Goal: Task Accomplishment & Management: Manage account settings

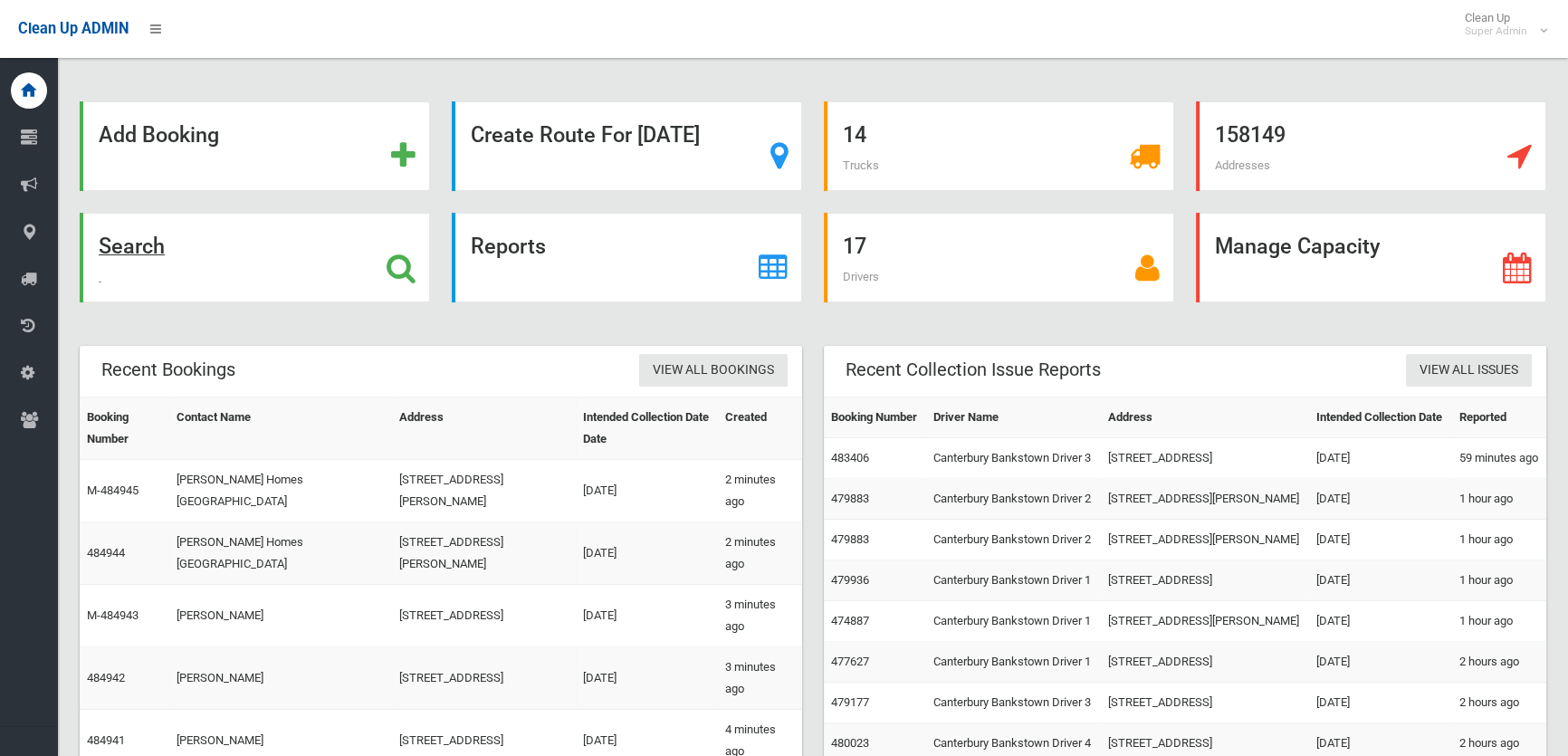
click at [395, 255] on icon at bounding box center [400, 267] width 29 height 31
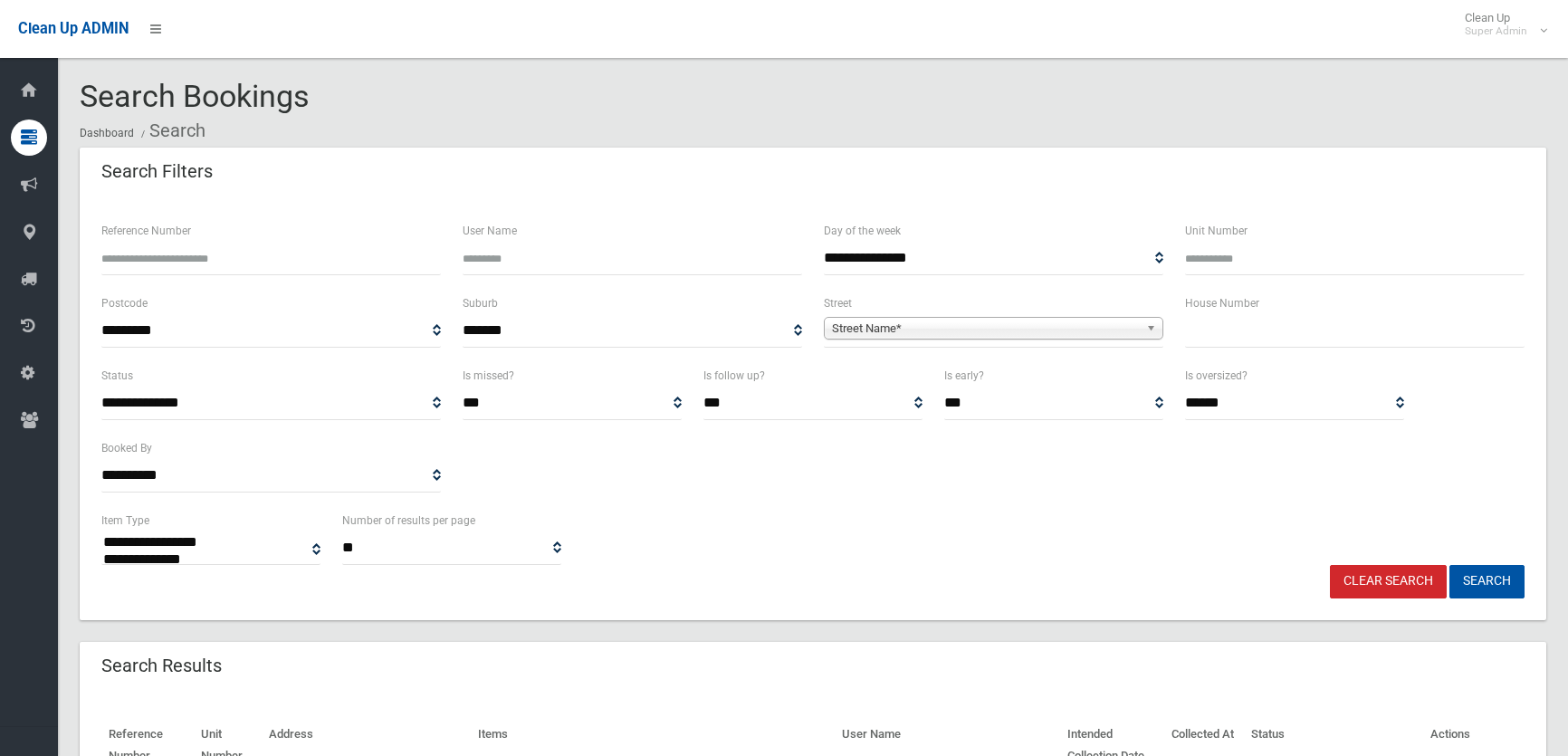
select select
click at [890, 326] on span "Street Name*" at bounding box center [985, 328] width 307 height 21
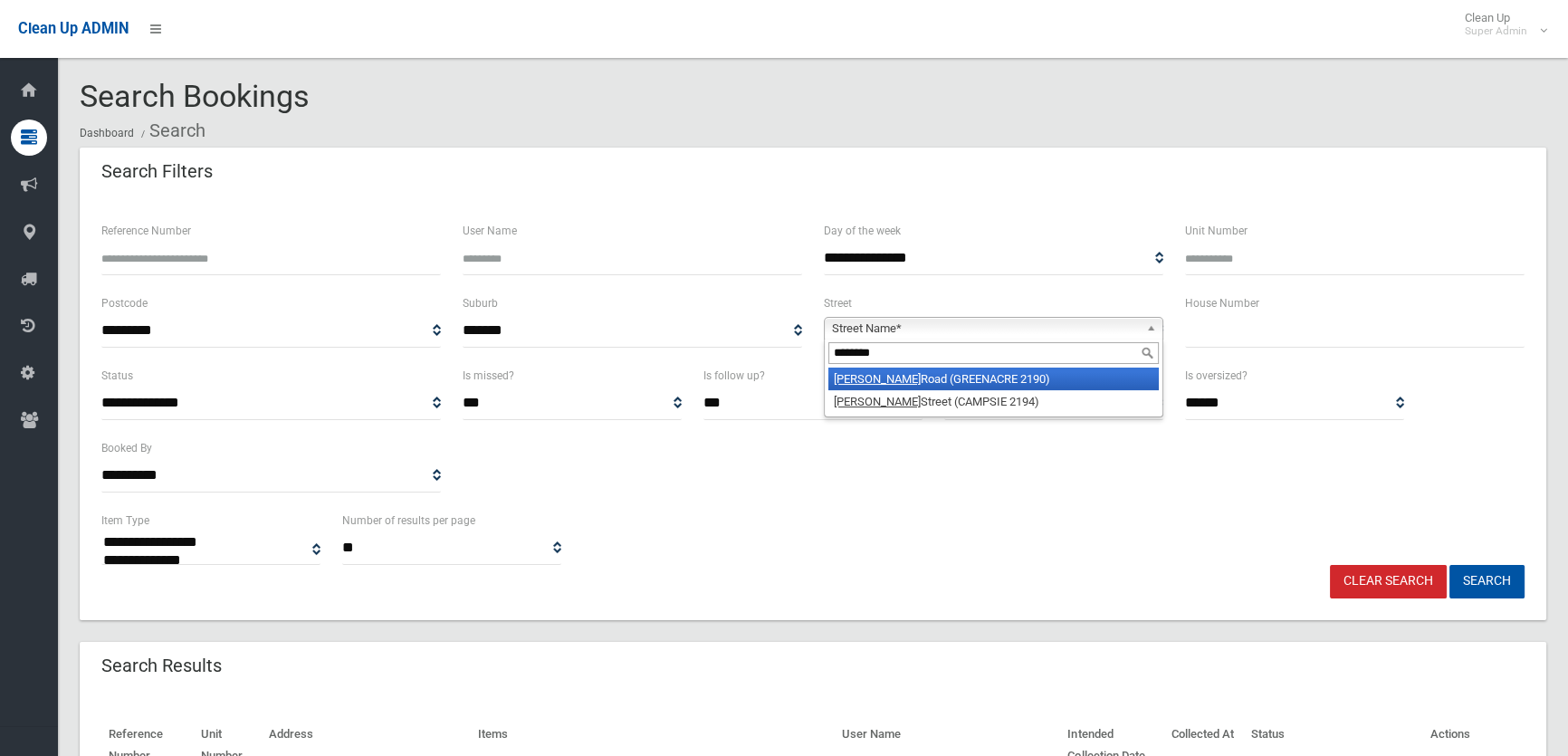
type input "********"
click at [944, 384] on li "Tennyson Road (GREENACRE 2190)" at bounding box center [993, 379] width 330 height 22
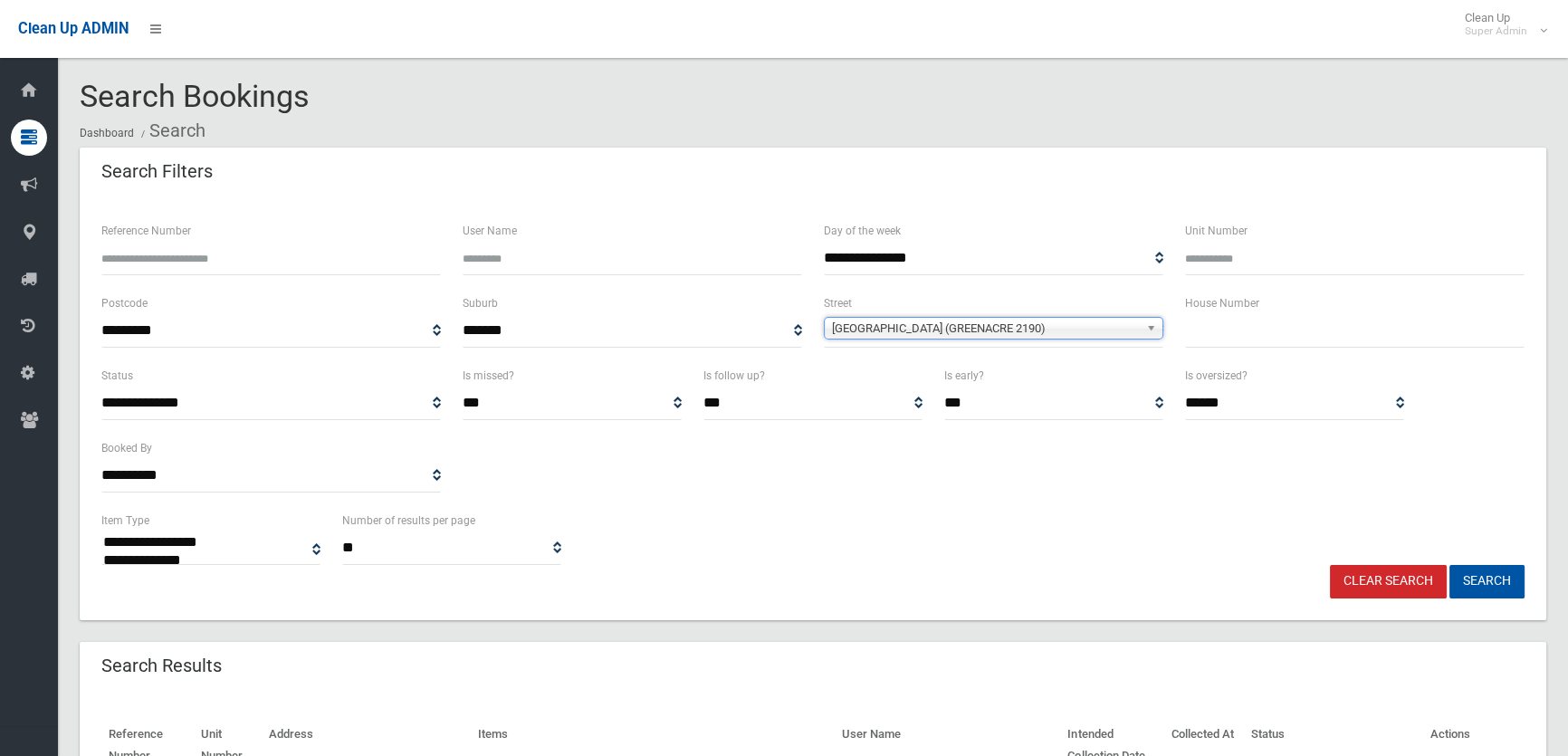
click at [1213, 334] on input "text" at bounding box center [1355, 331] width 340 height 33
type input "**"
click at [1449, 566] on button "Search" at bounding box center [1486, 582] width 75 height 33
select select
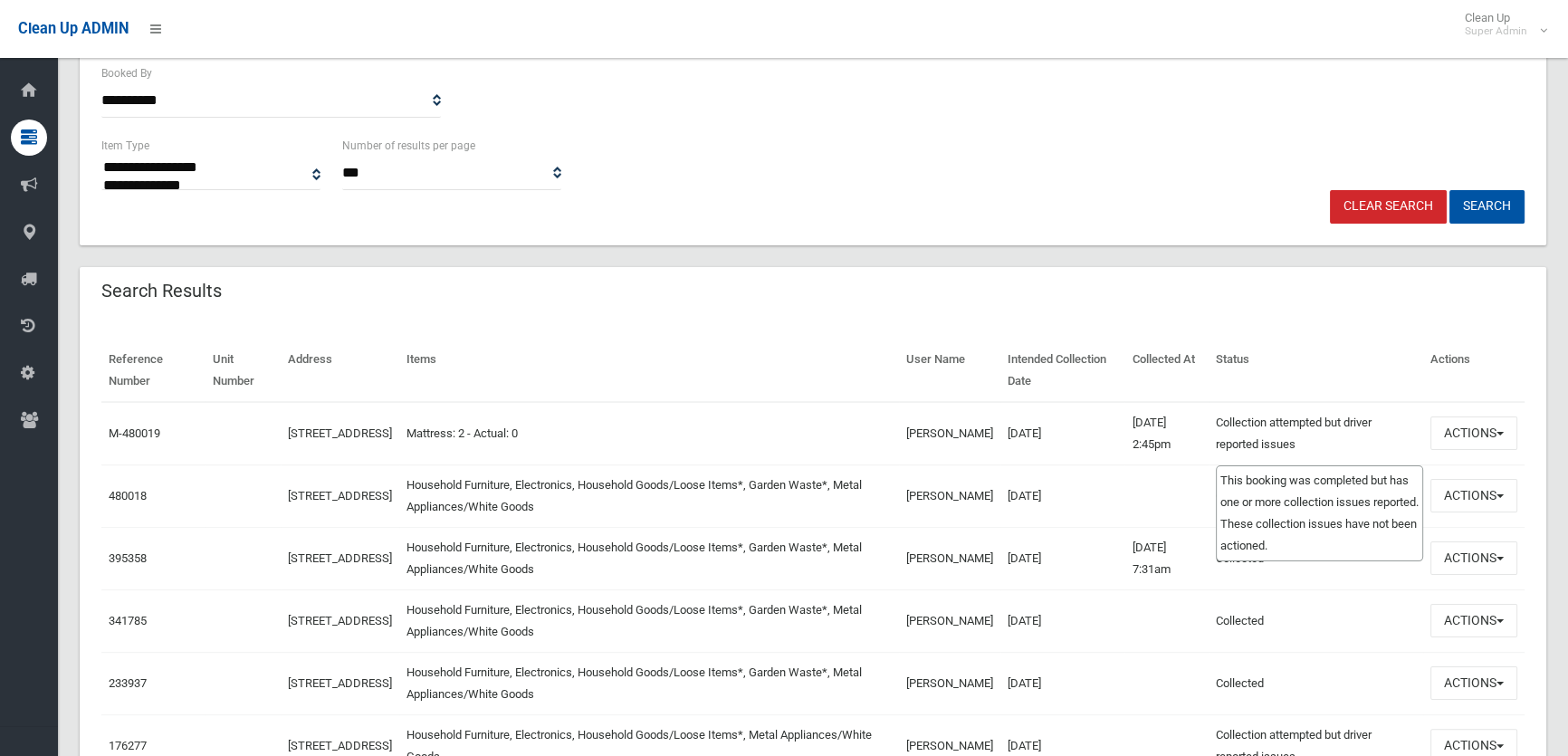
scroll to position [411, 0]
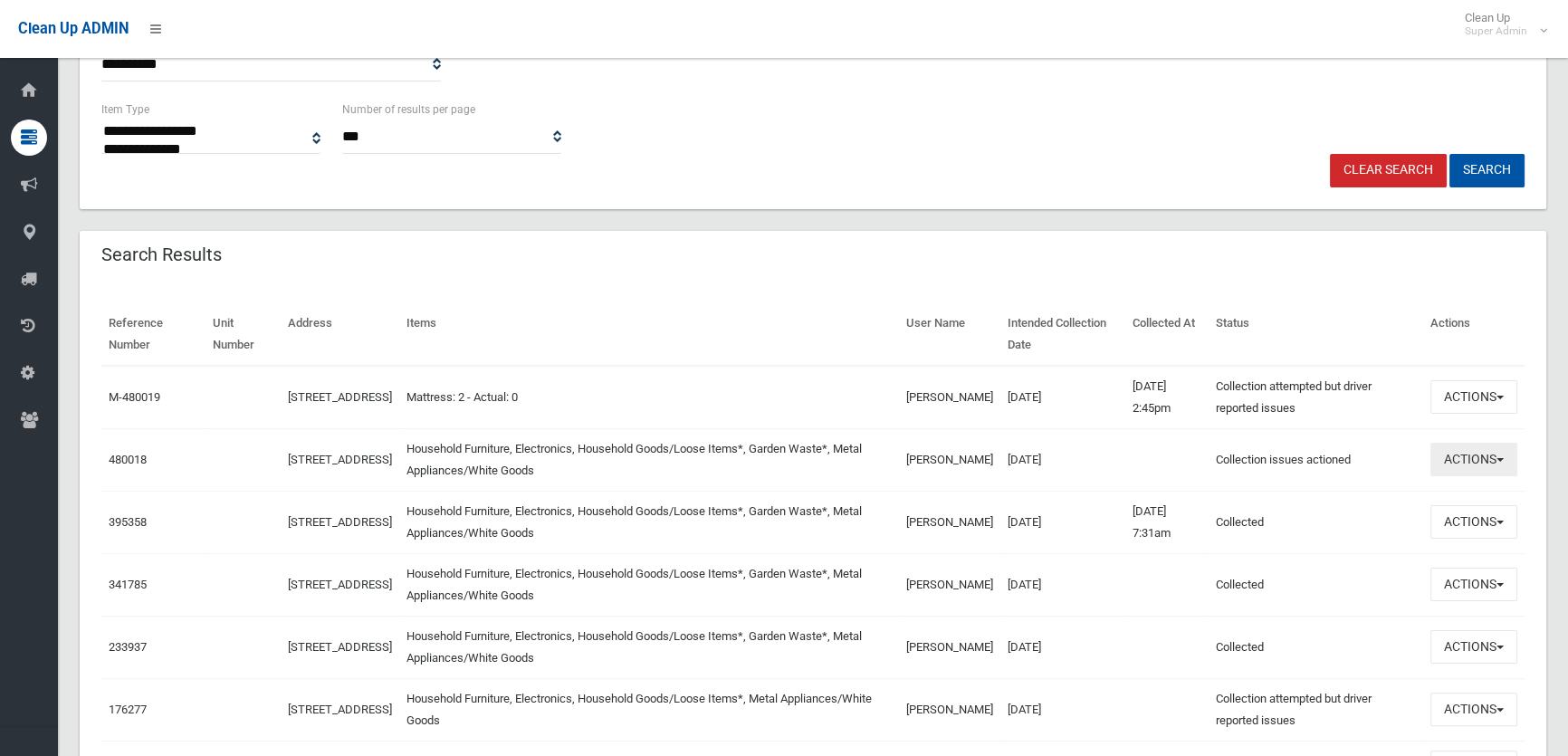
click at [1474, 471] on button "Actions" at bounding box center [1474, 460] width 87 height 33
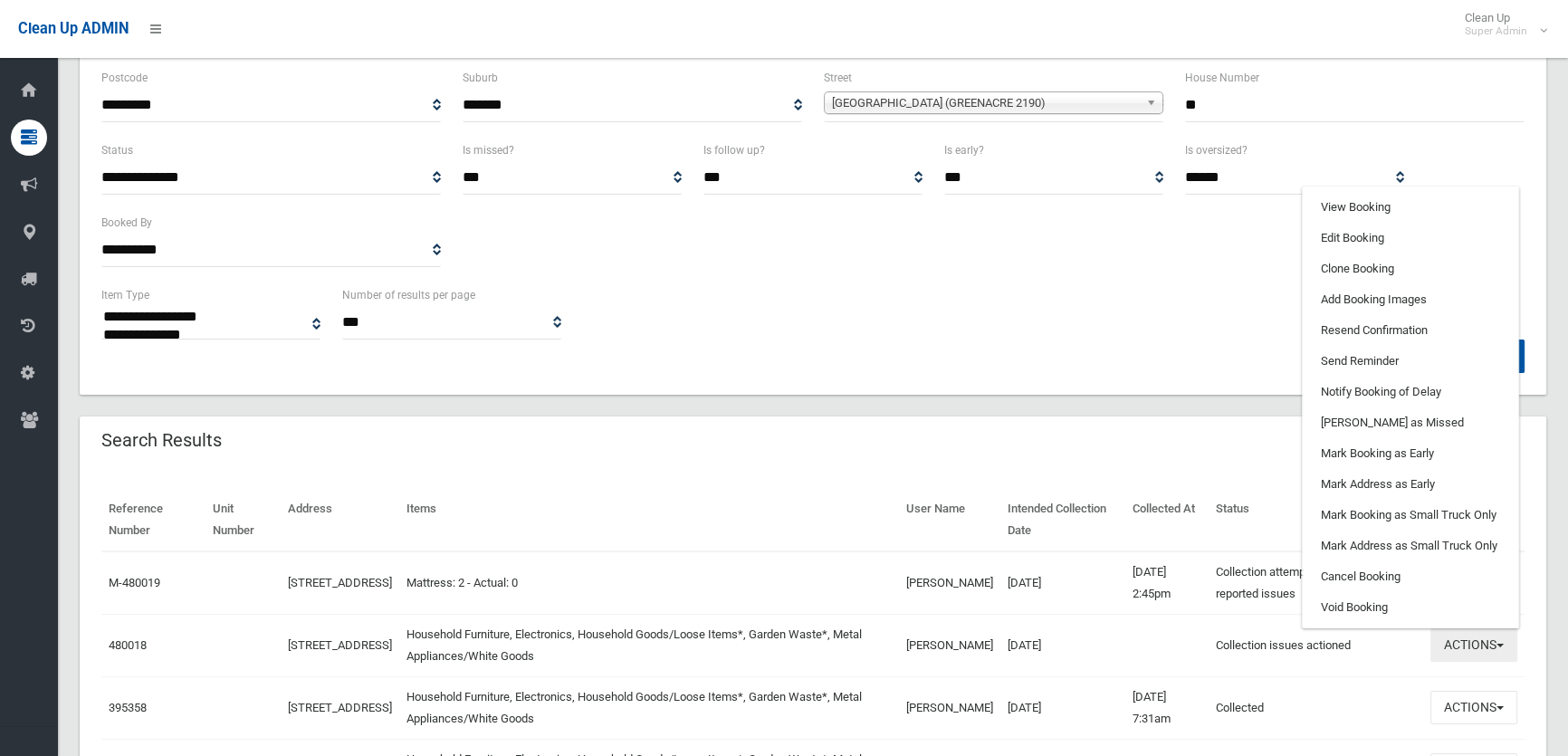
scroll to position [0, 0]
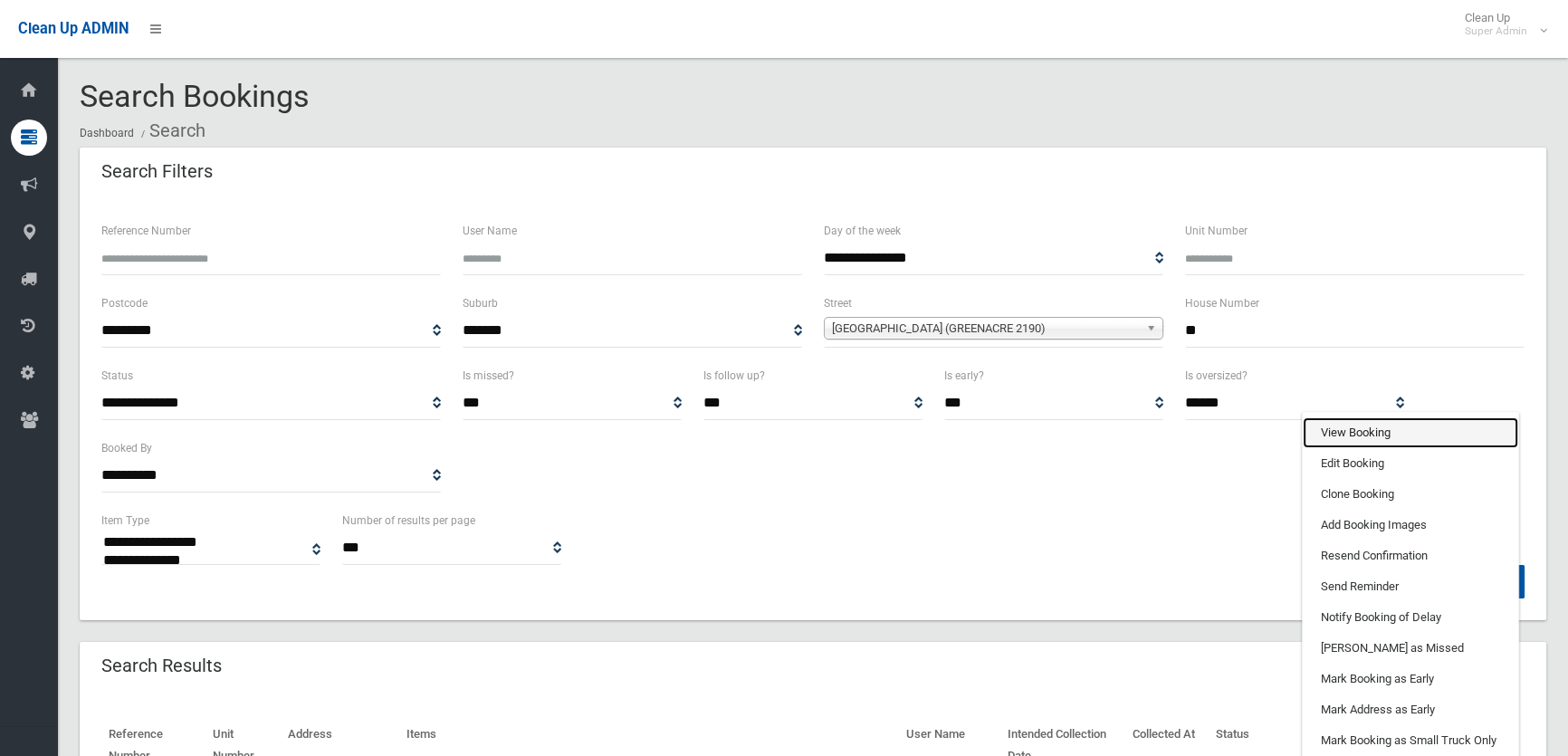
click at [1366, 427] on link "View Booking" at bounding box center [1410, 433] width 215 height 31
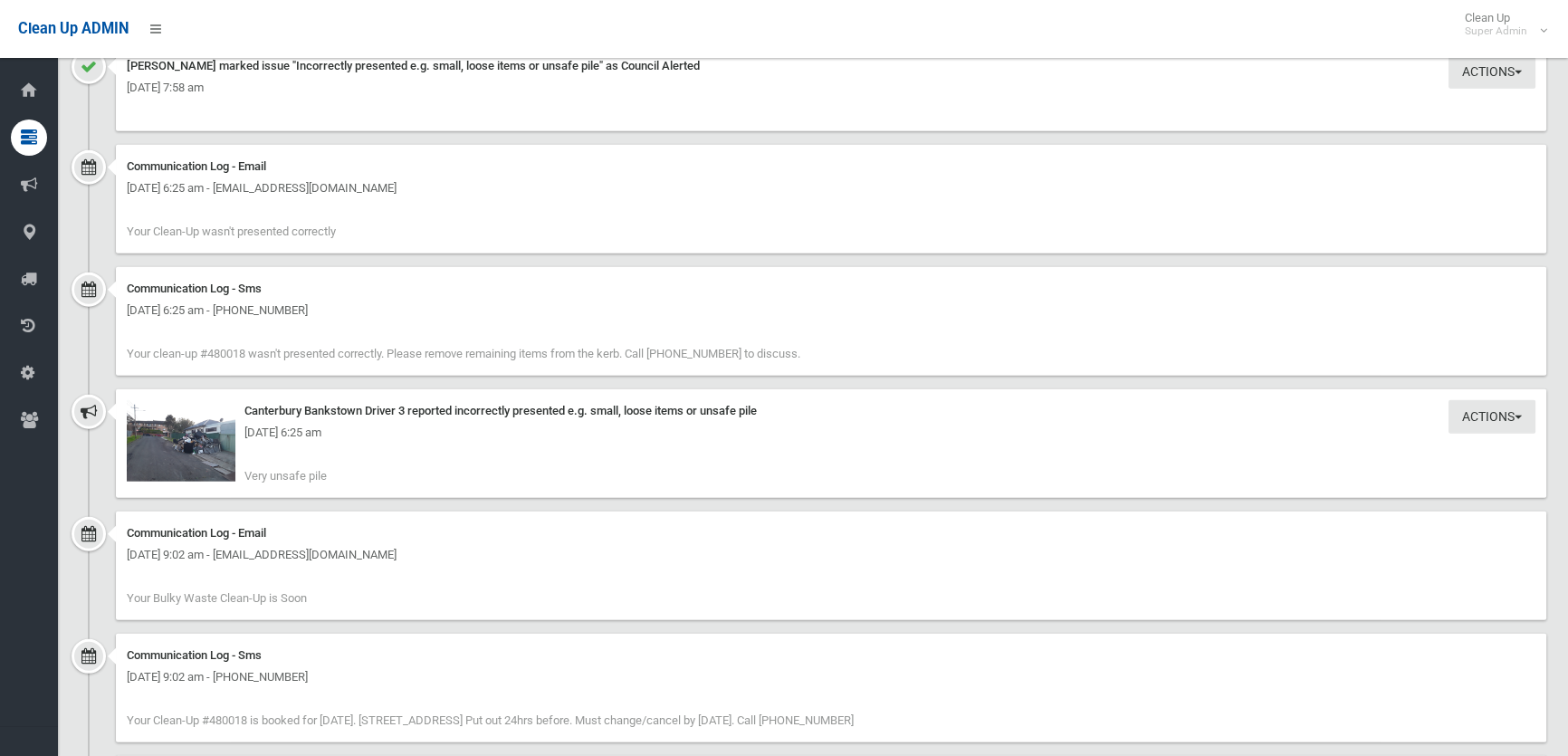
scroll to position [5516, 0]
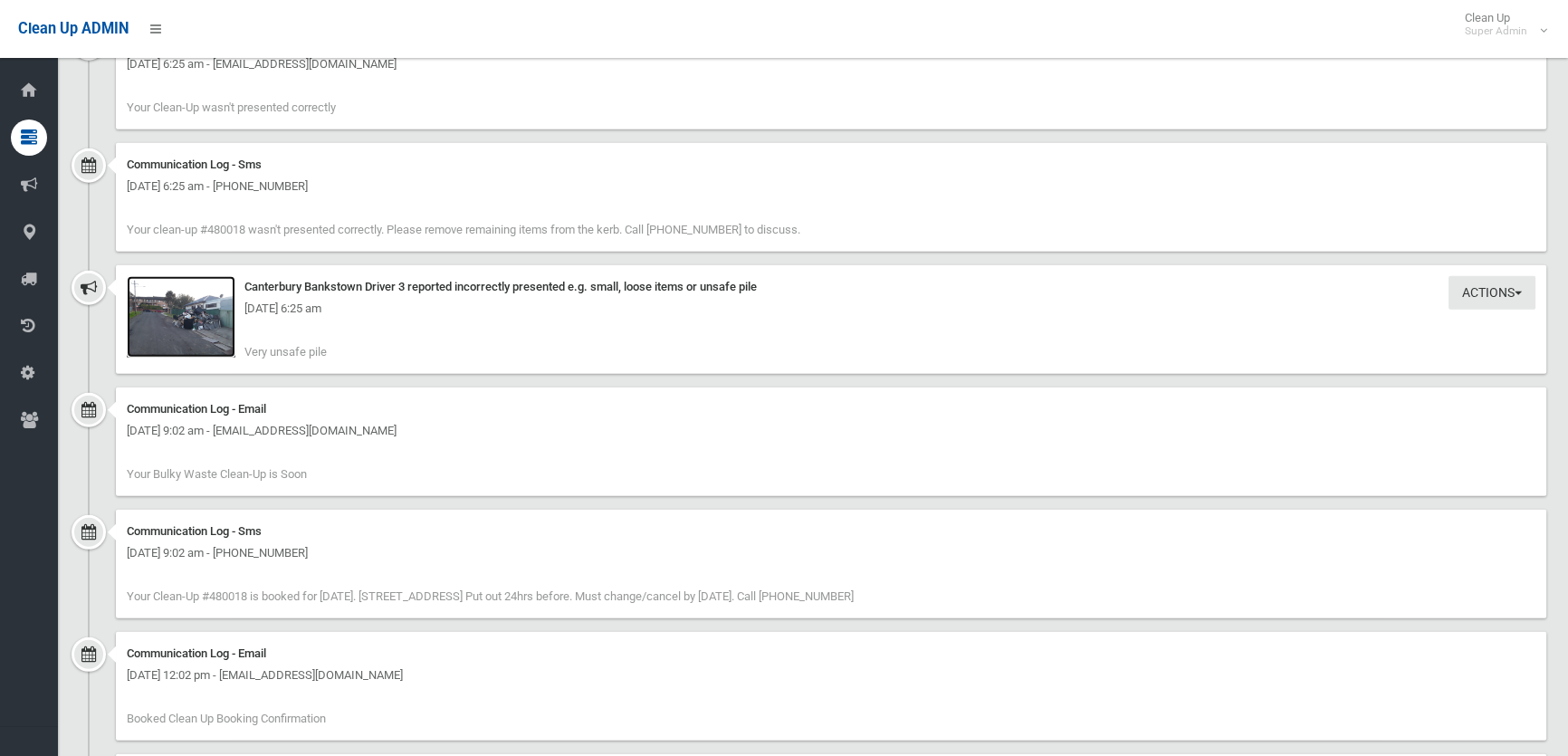
click at [193, 346] on img at bounding box center [181, 317] width 109 height 82
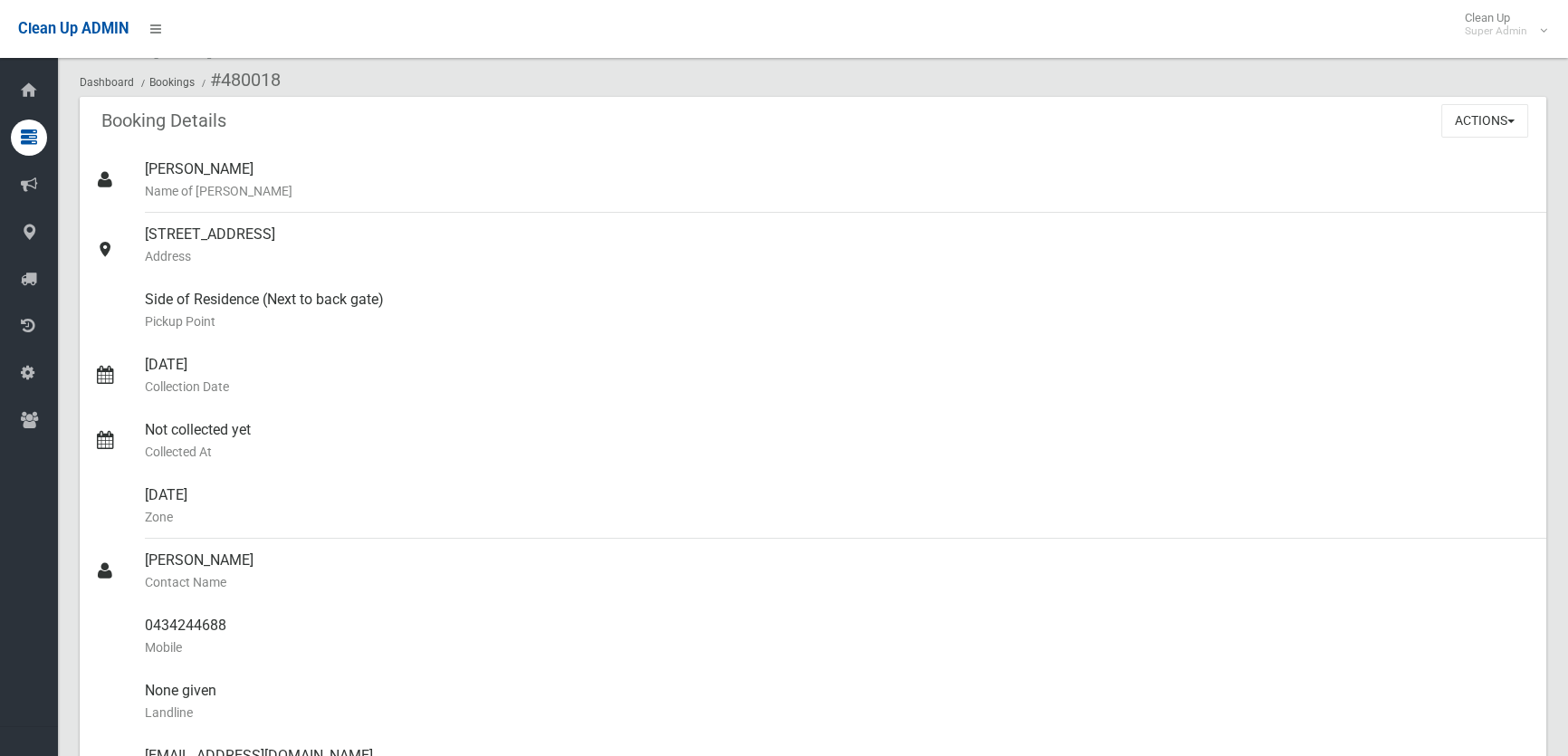
scroll to position [0, 0]
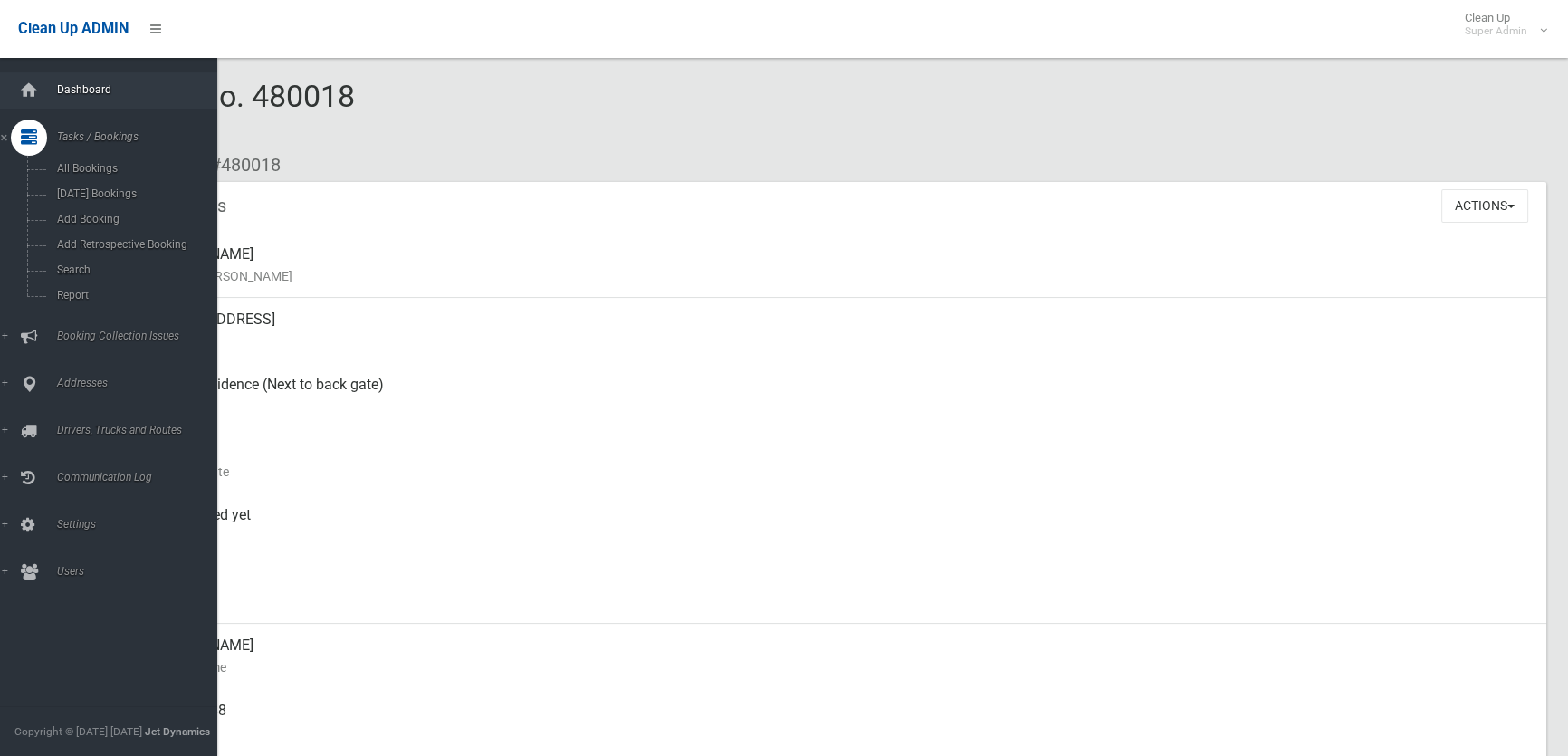
click at [58, 87] on span "Dashboard" at bounding box center [141, 90] width 178 height 13
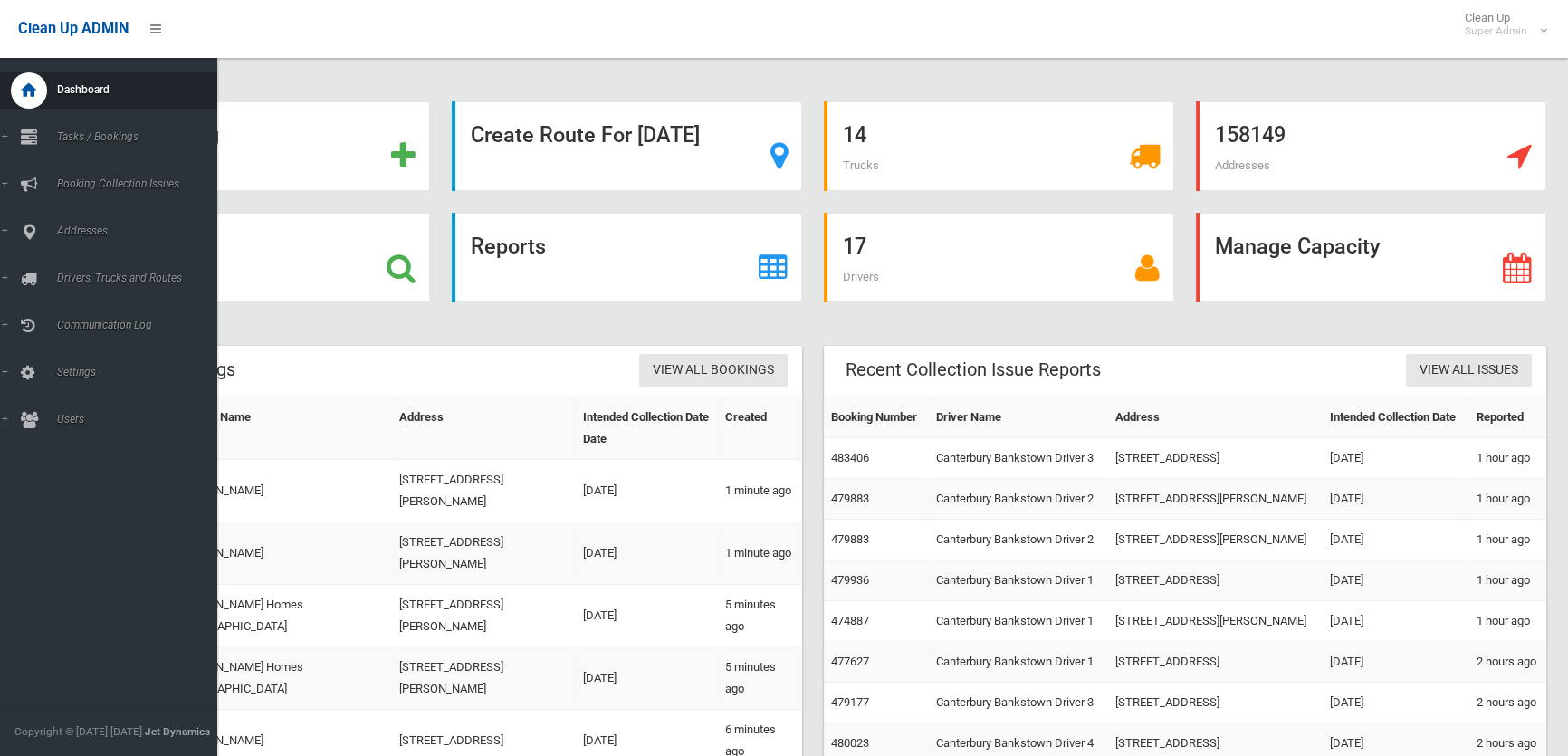
click at [91, 91] on span "Dashboard" at bounding box center [141, 90] width 178 height 13
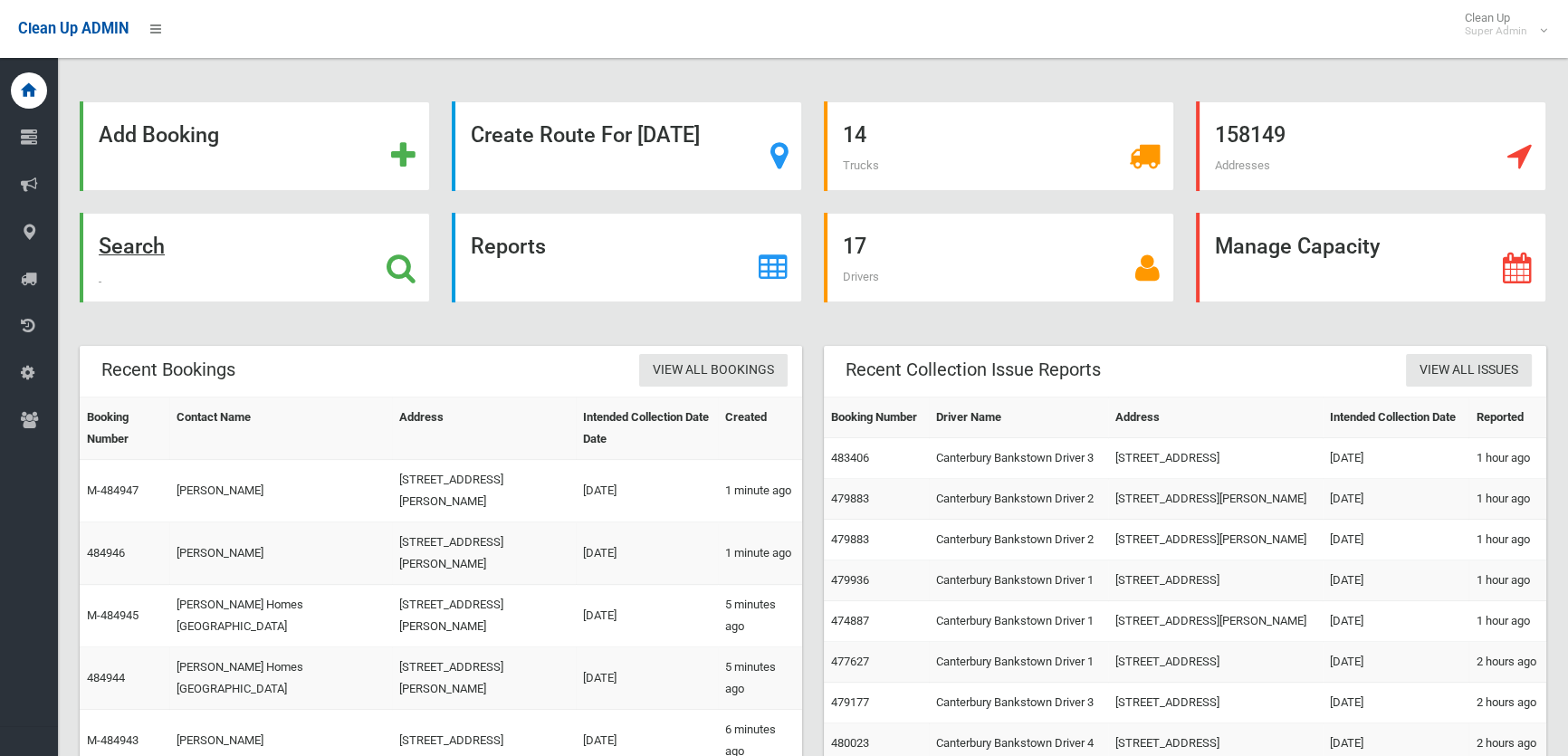
click at [403, 272] on icon at bounding box center [400, 267] width 29 height 31
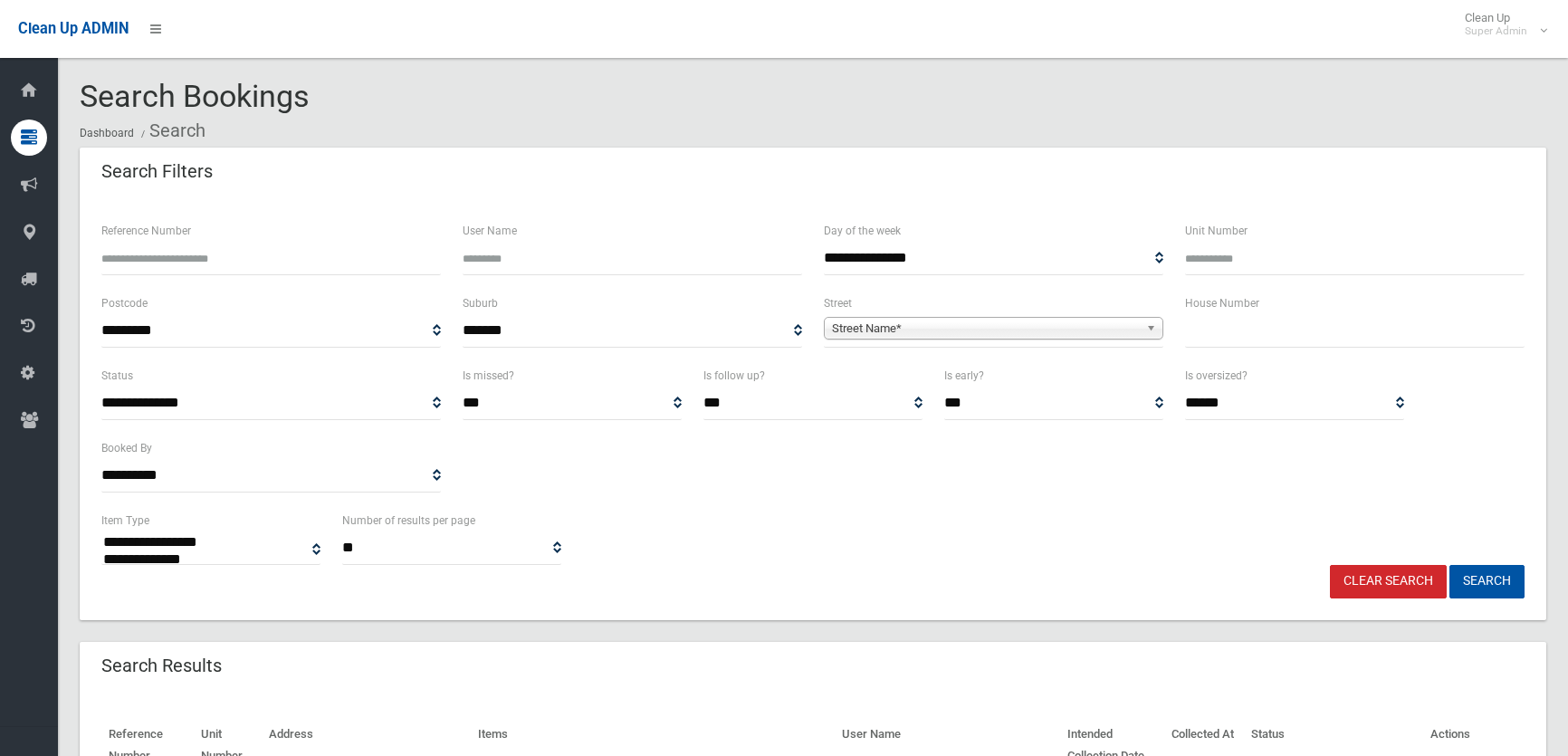
select select
click at [168, 245] on input "Reference Number" at bounding box center [271, 258] width 340 height 33
type input "*******"
click at [1449, 566] on button "Search" at bounding box center [1486, 582] width 75 height 33
select select
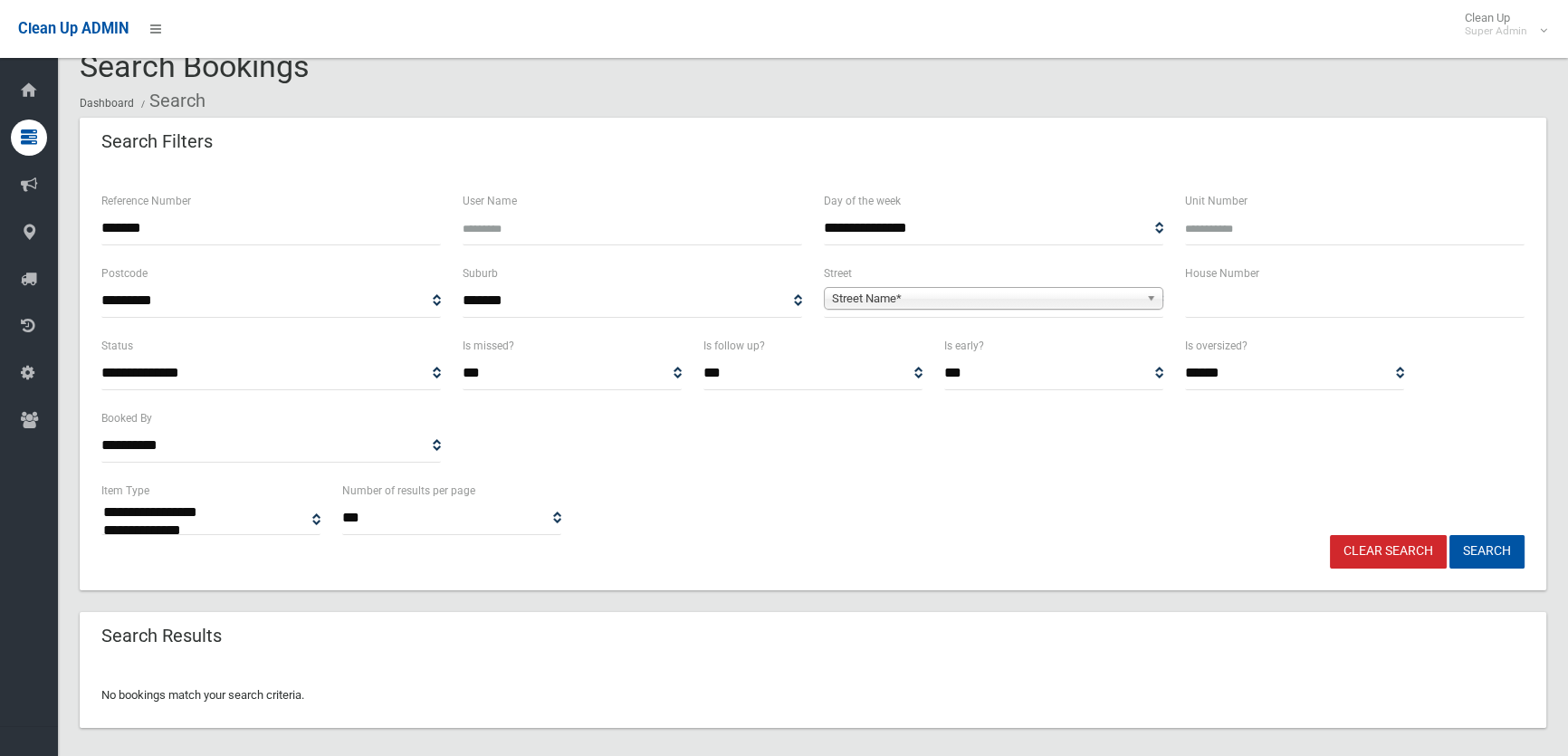
scroll to position [45, 0]
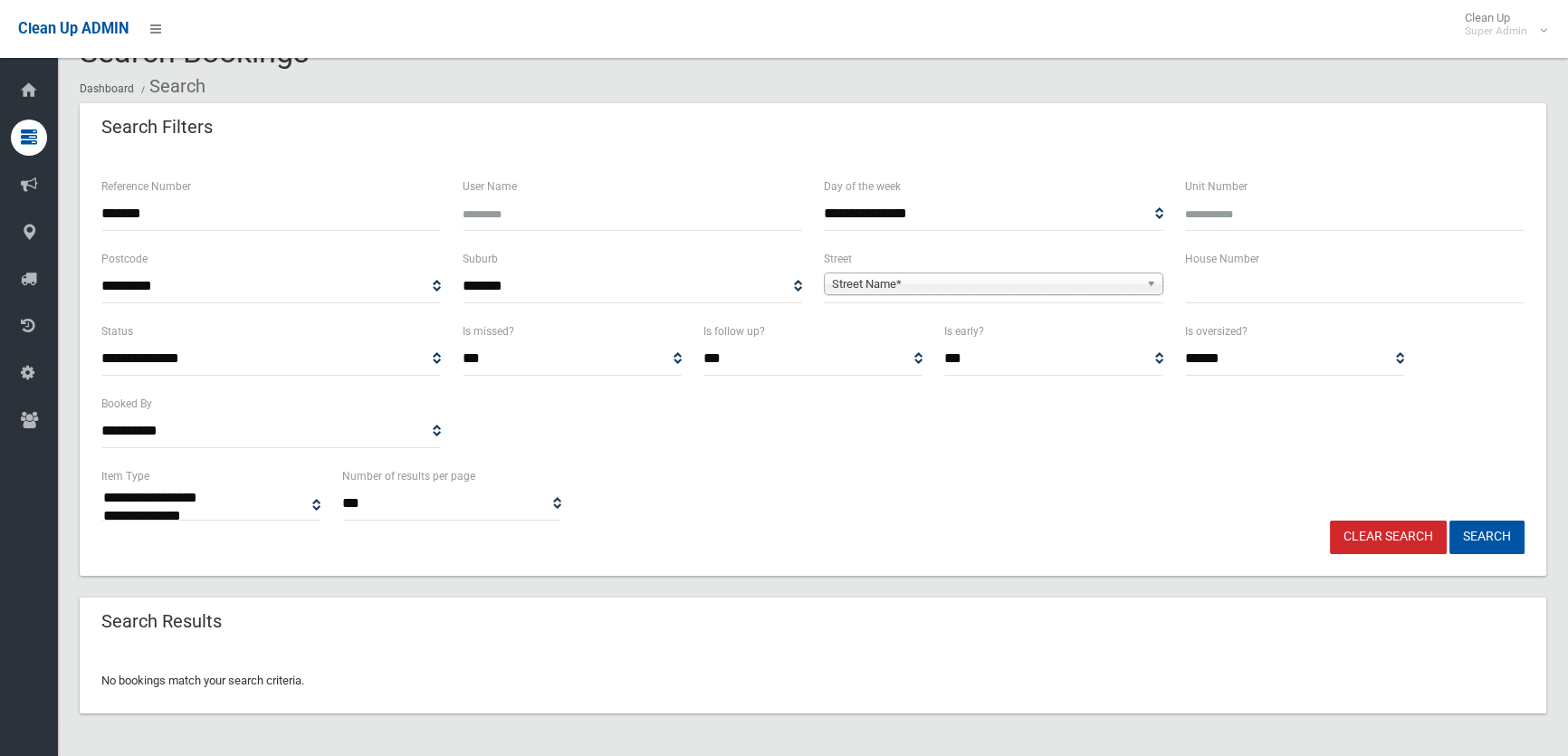
click at [848, 295] on div "Street Name*" at bounding box center [993, 284] width 340 height 22
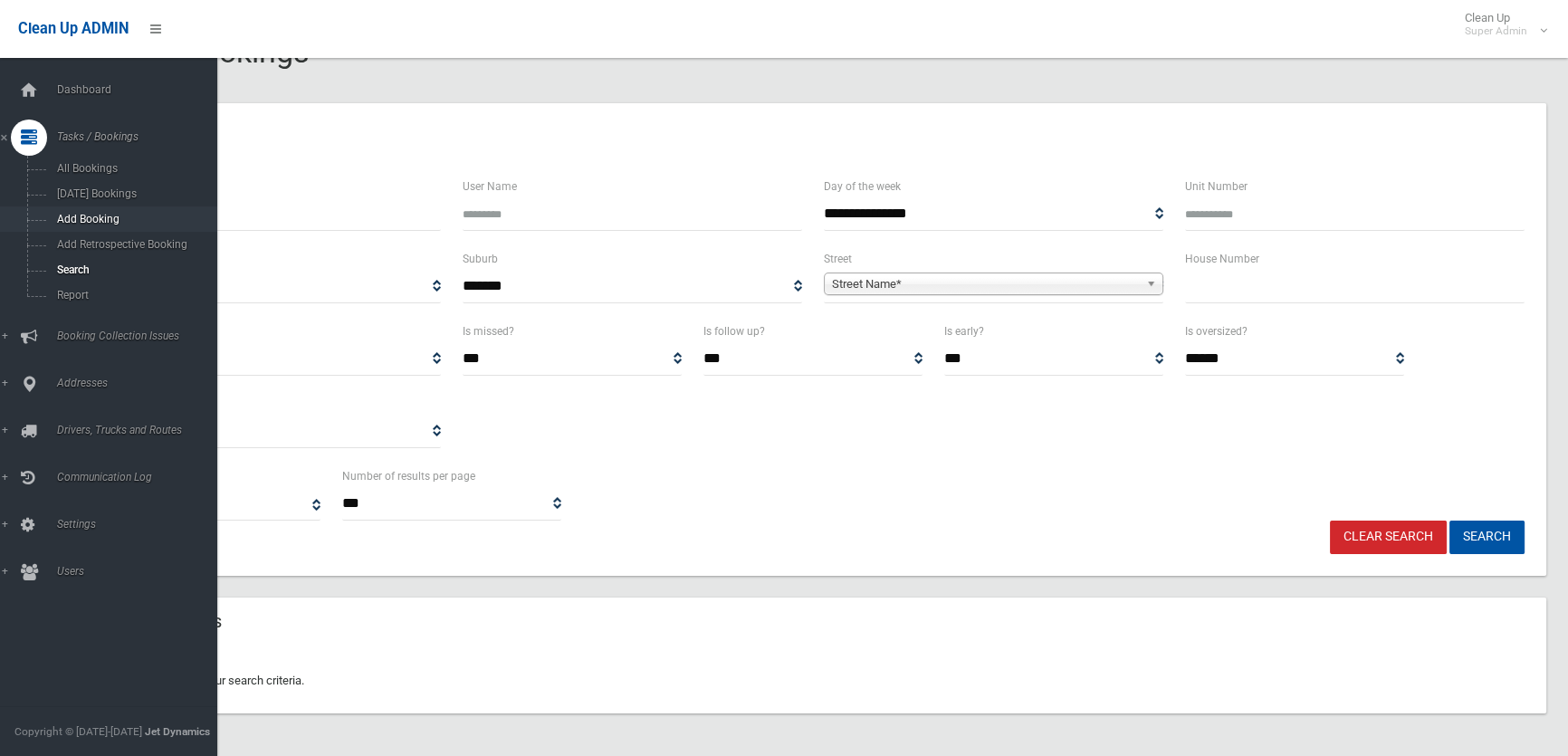
drag, startPoint x: 196, startPoint y: 209, endPoint x: 0, endPoint y: 211, distance: 196.0
click at [0, 211] on div "**********" at bounding box center [784, 368] width 1568 height 780
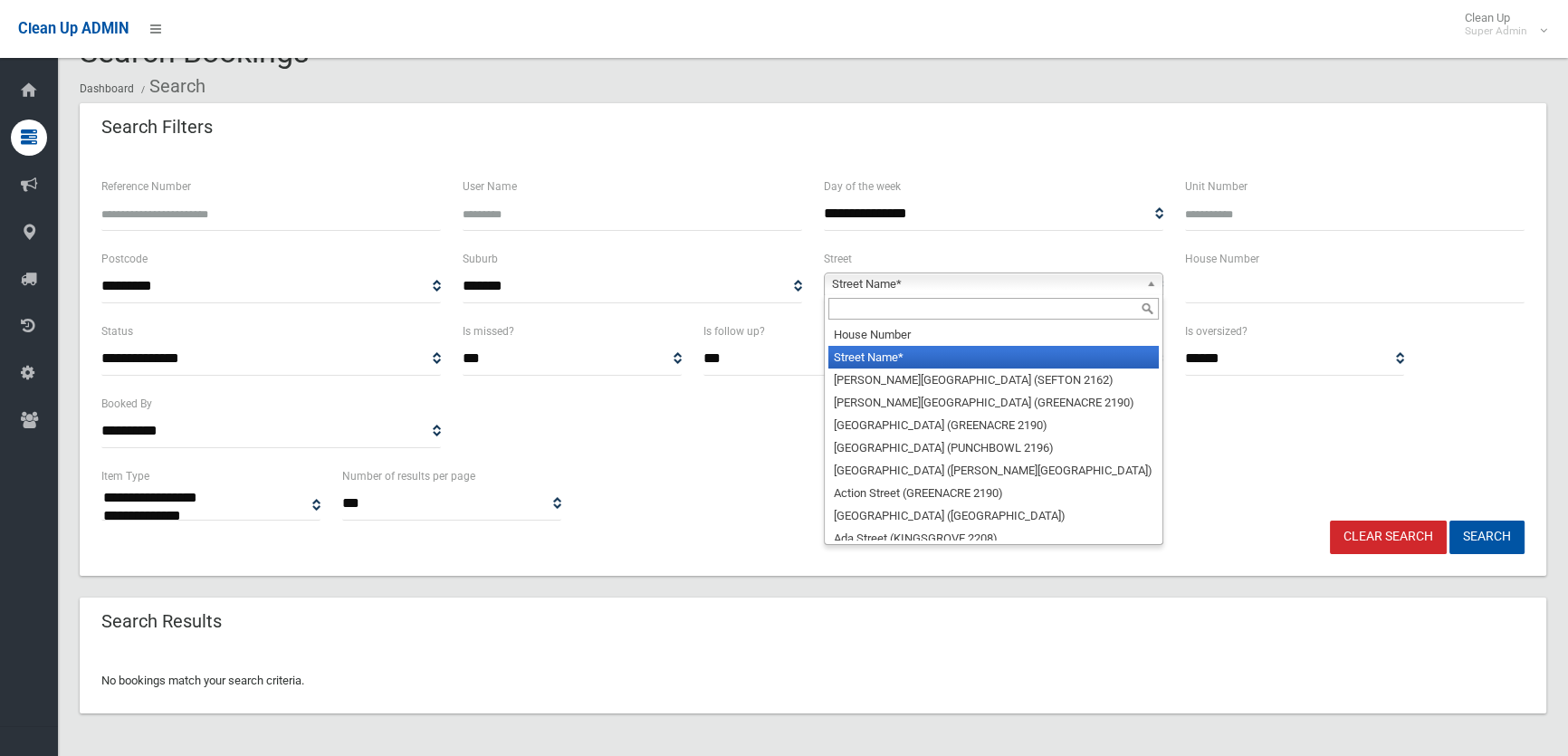
click at [857, 280] on span "Street Name*" at bounding box center [985, 284] width 307 height 21
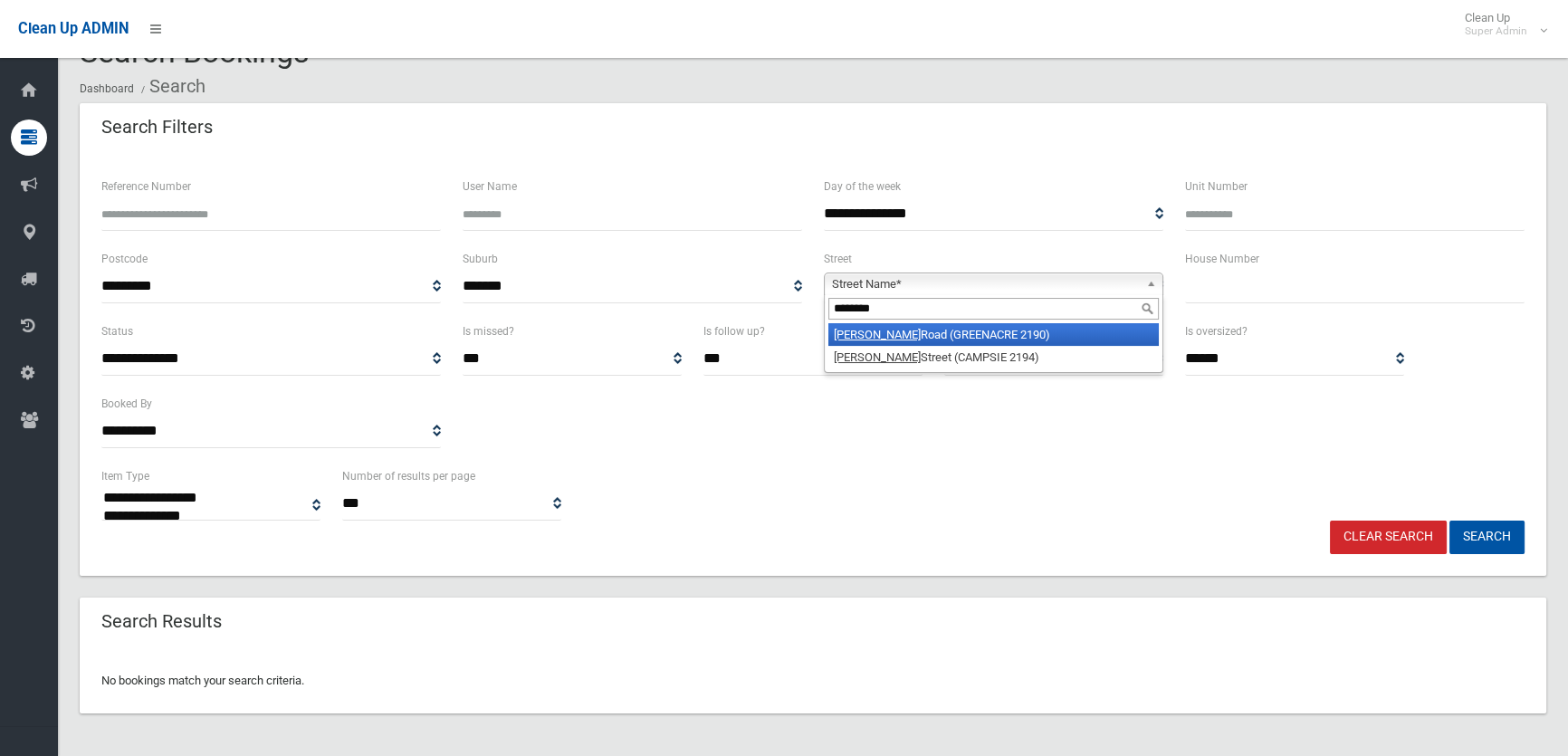
type input "********"
click at [1030, 343] on li "Tennyson Road (GREENACRE 2190)" at bounding box center [993, 334] width 330 height 22
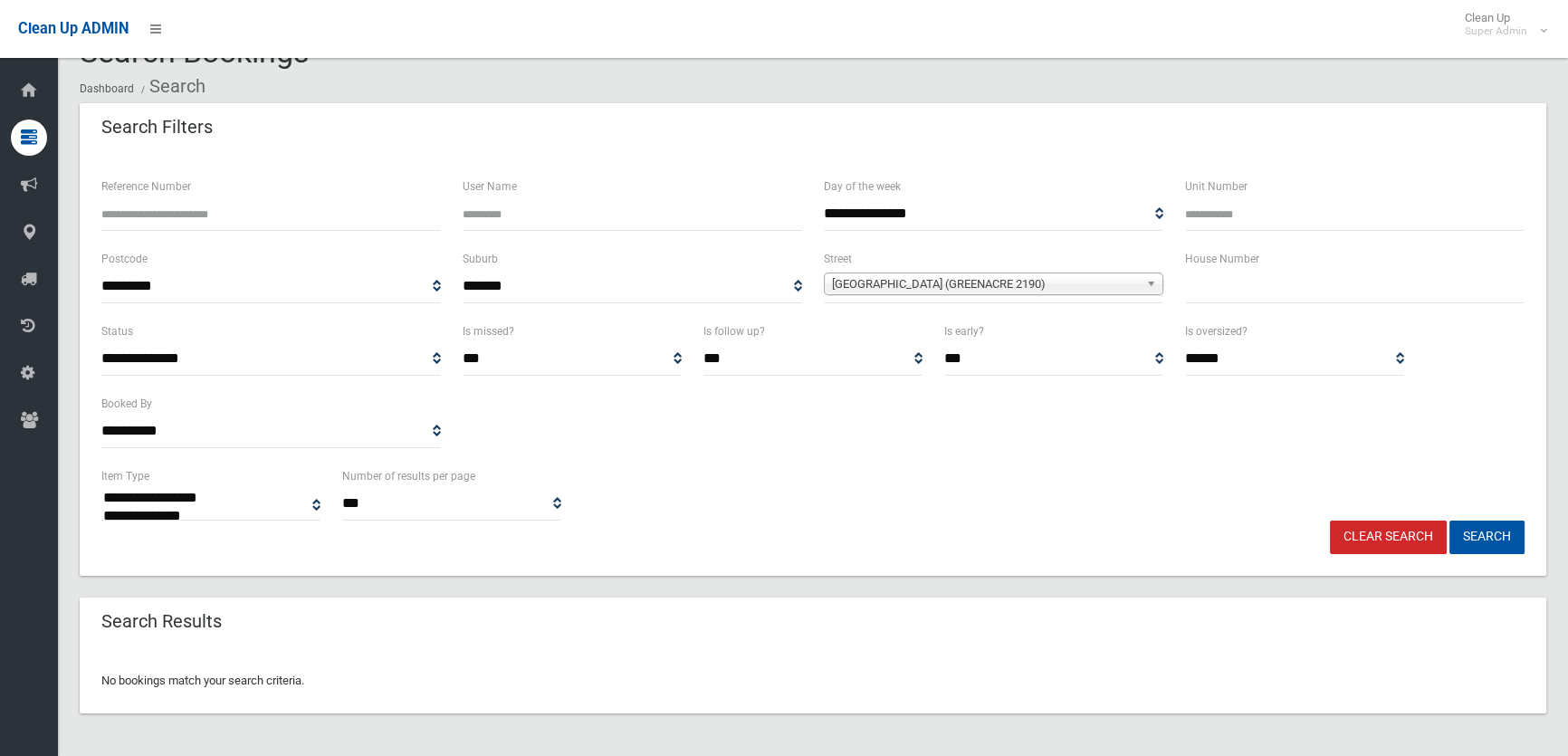
click at [1217, 288] on input "text" at bounding box center [1355, 287] width 340 height 33
type input "**"
click at [1449, 521] on button "Search" at bounding box center [1486, 538] width 75 height 33
click at [1469, 541] on button "Search" at bounding box center [1486, 538] width 75 height 33
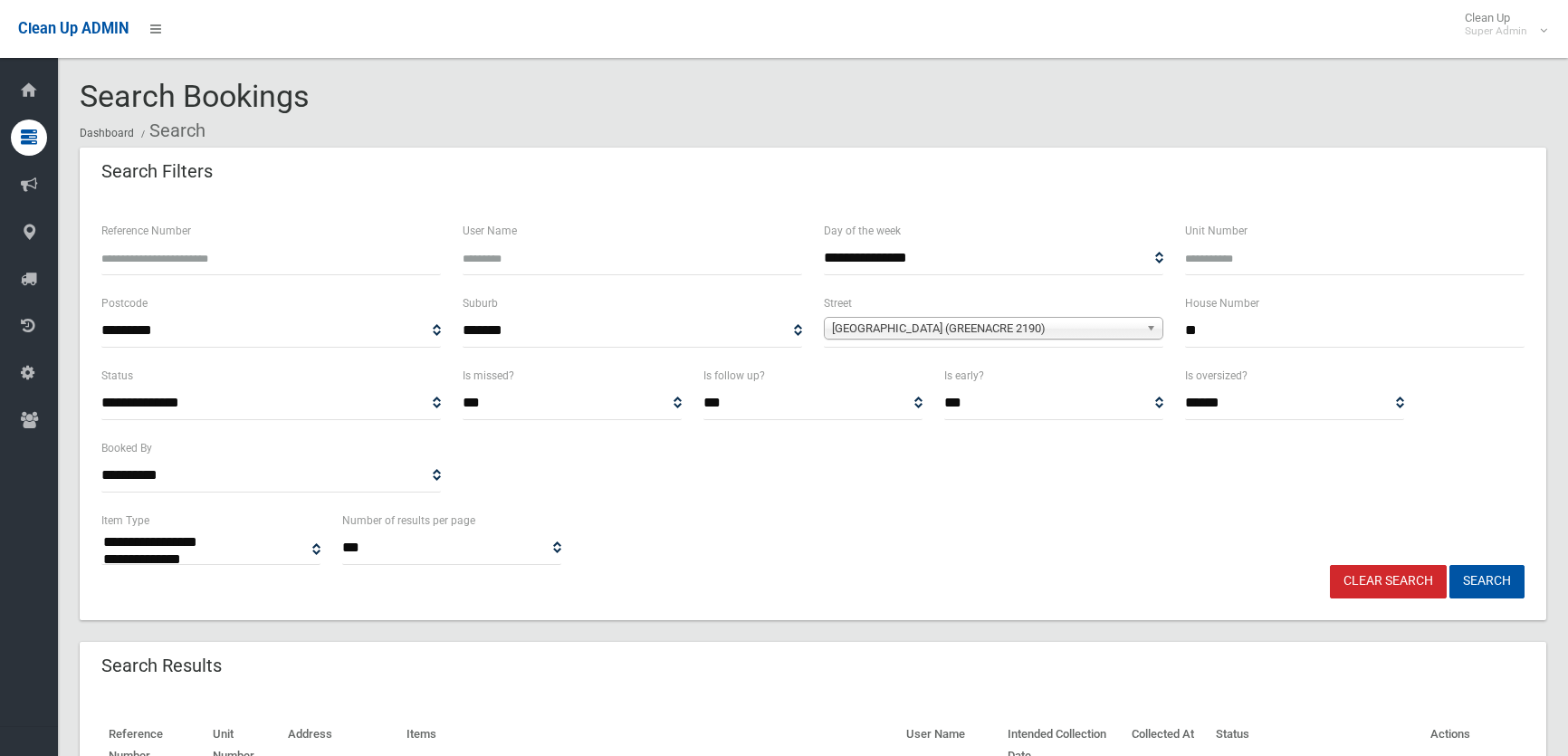
select select
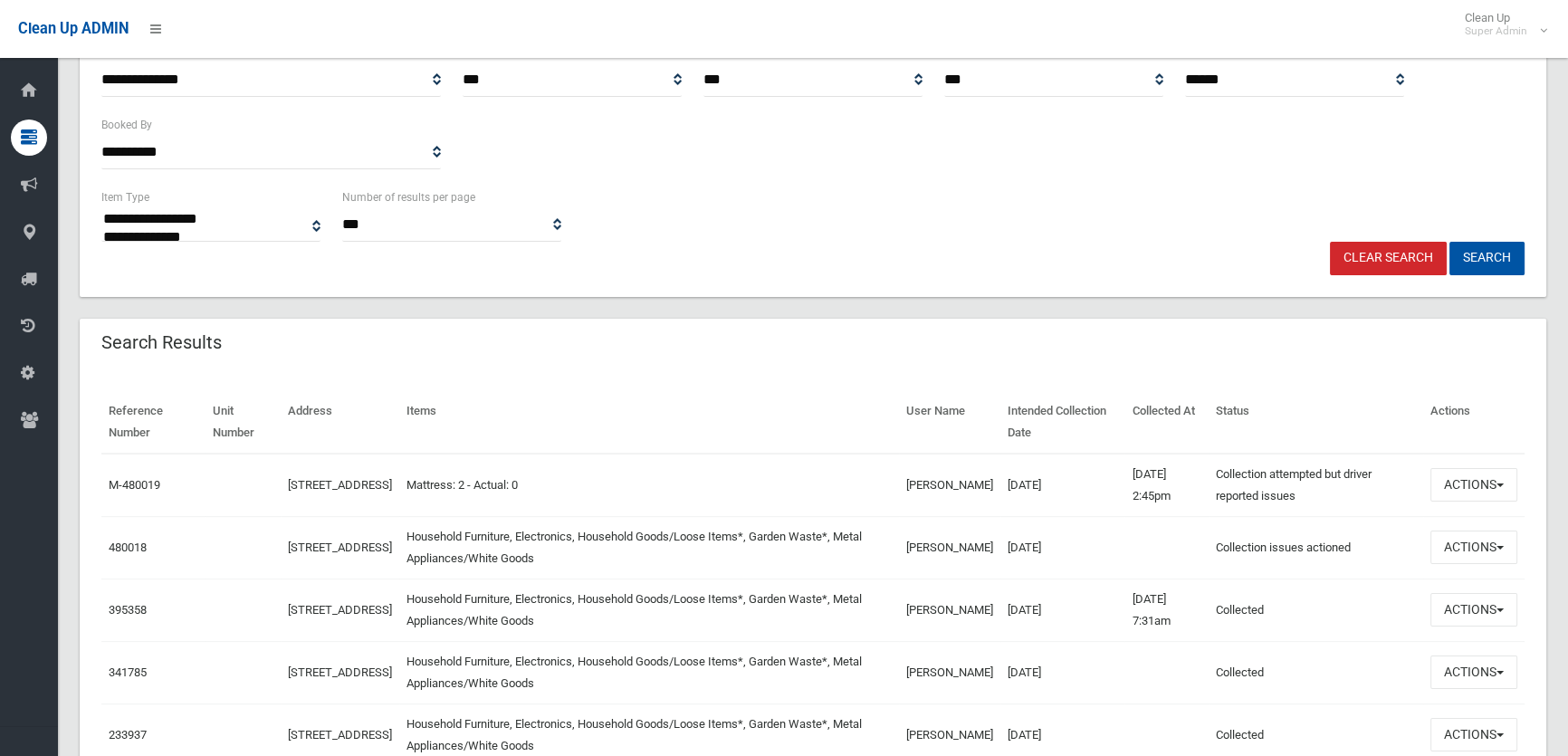
scroll to position [329, 0]
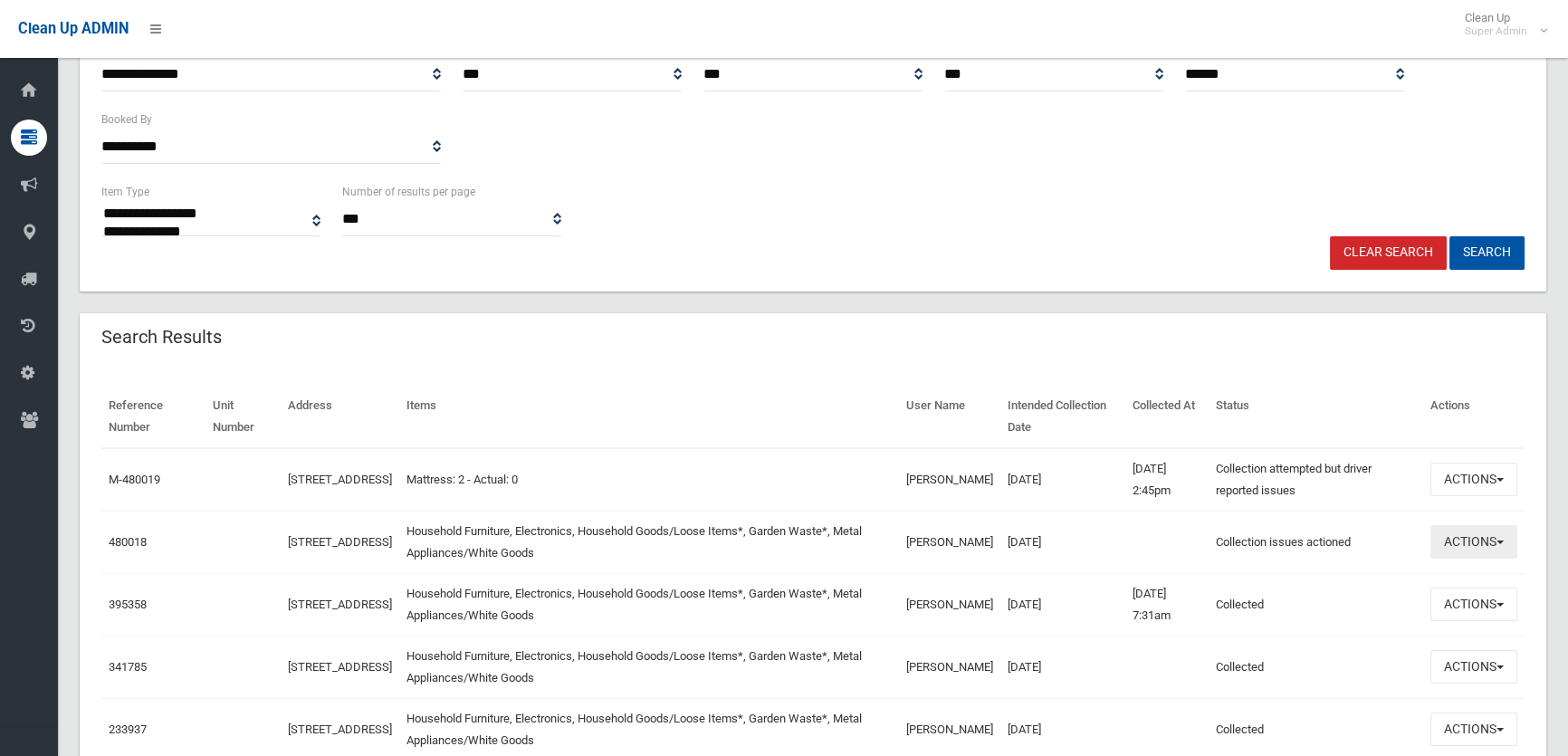
click at [1453, 547] on button "Actions" at bounding box center [1474, 542] width 87 height 33
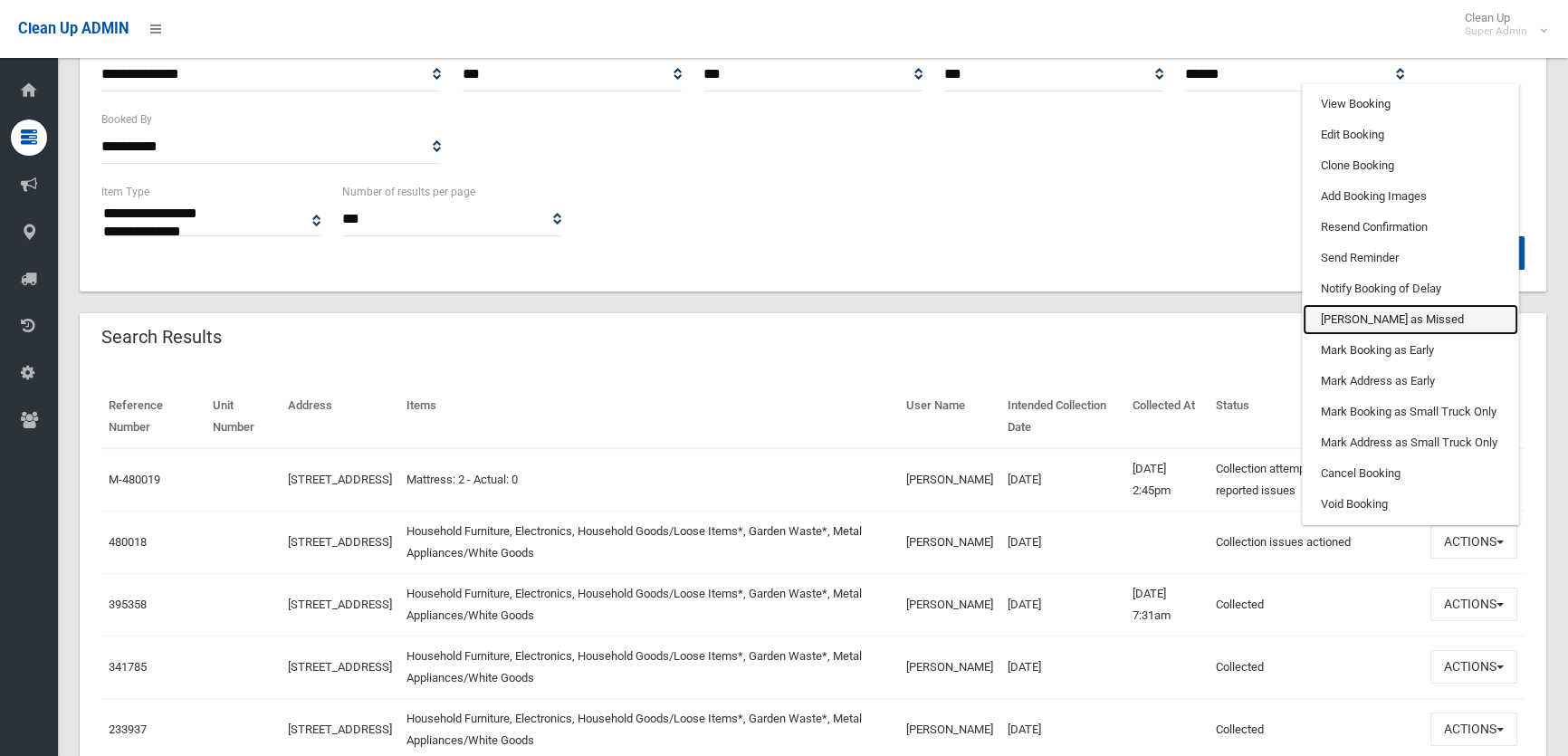
click at [1371, 320] on link "[PERSON_NAME] as Missed" at bounding box center [1410, 319] width 215 height 31
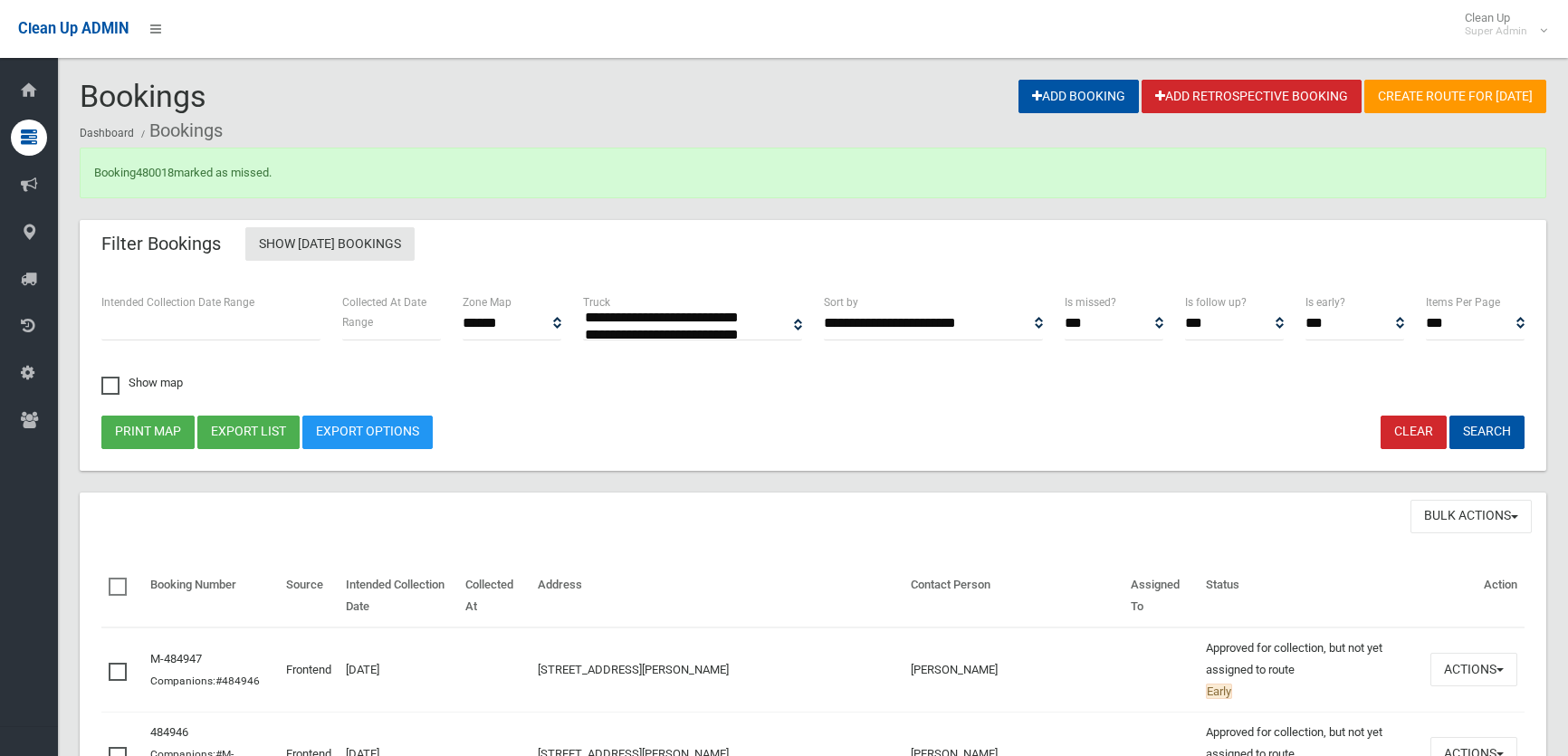
select select
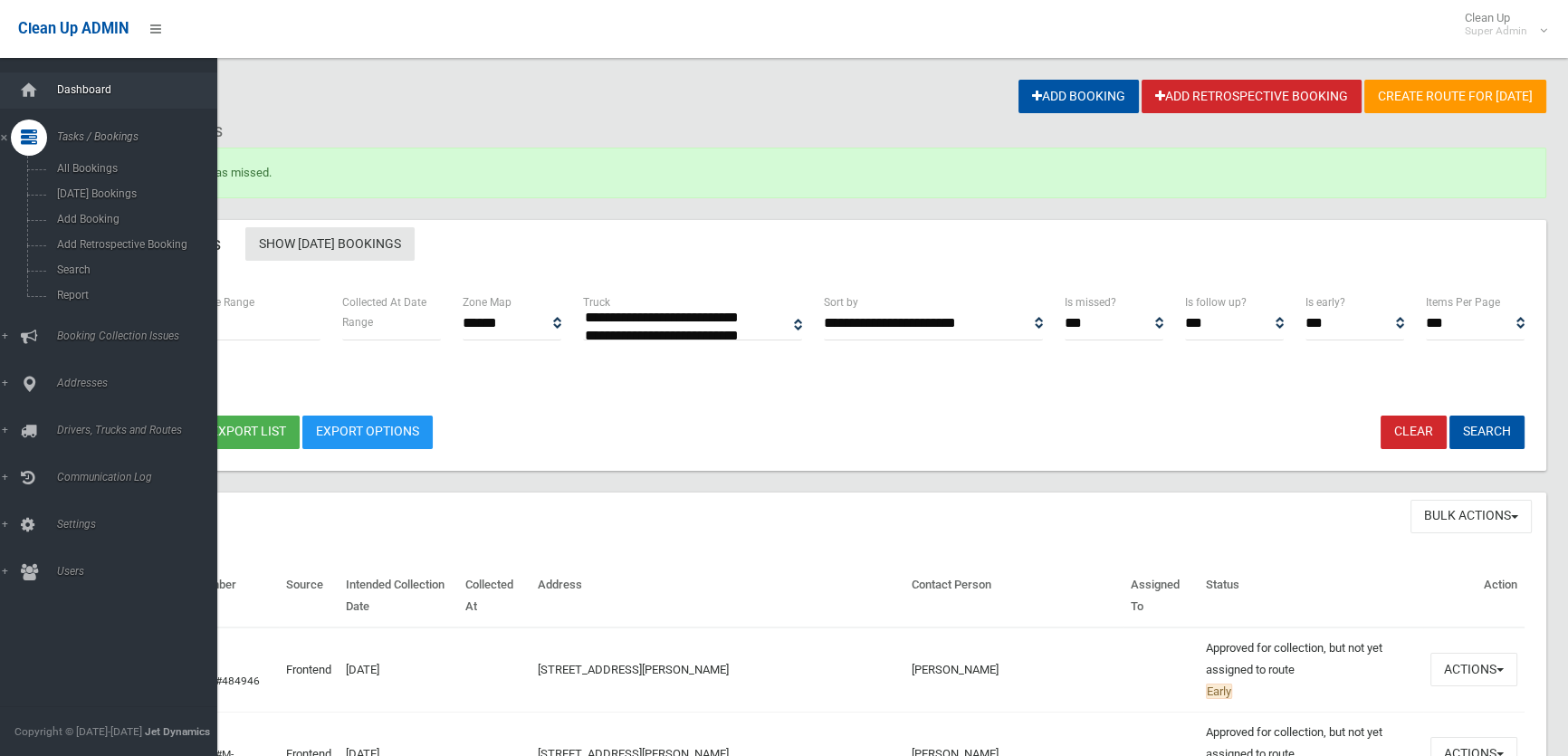
click at [76, 84] on span "Dashboard" at bounding box center [141, 90] width 178 height 13
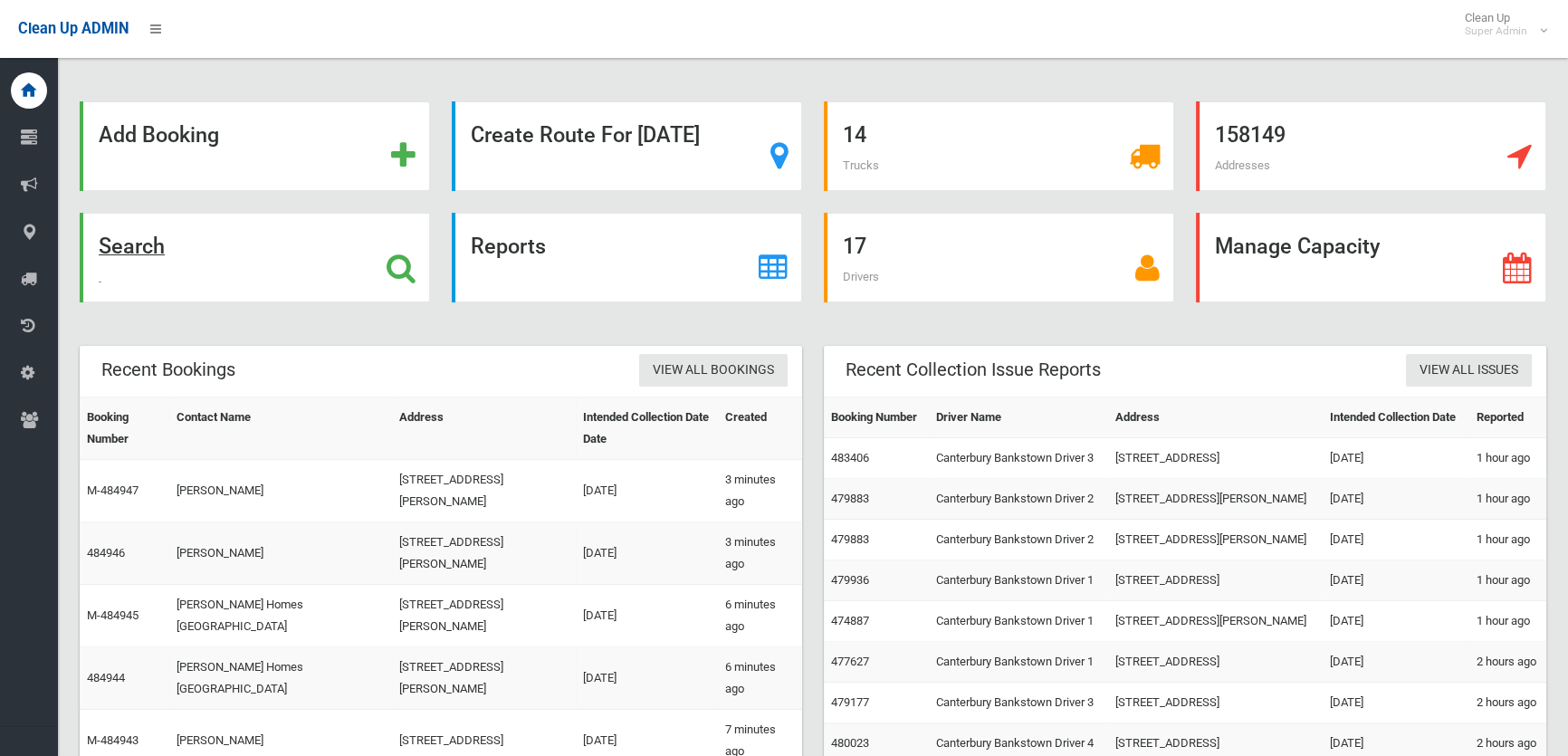
click at [393, 267] on icon at bounding box center [400, 267] width 29 height 31
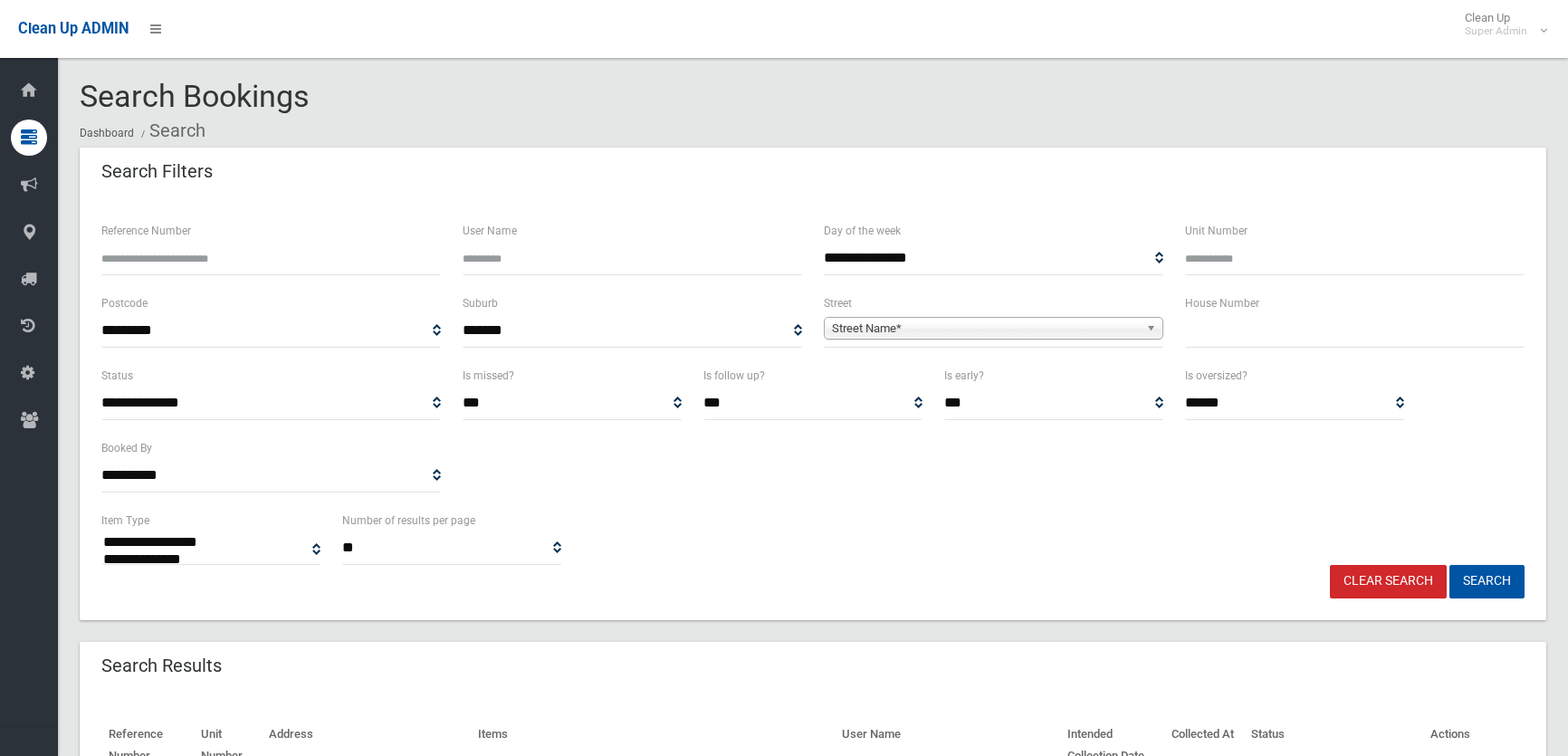
select select
click at [914, 325] on span "Street Name*" at bounding box center [985, 328] width 307 height 21
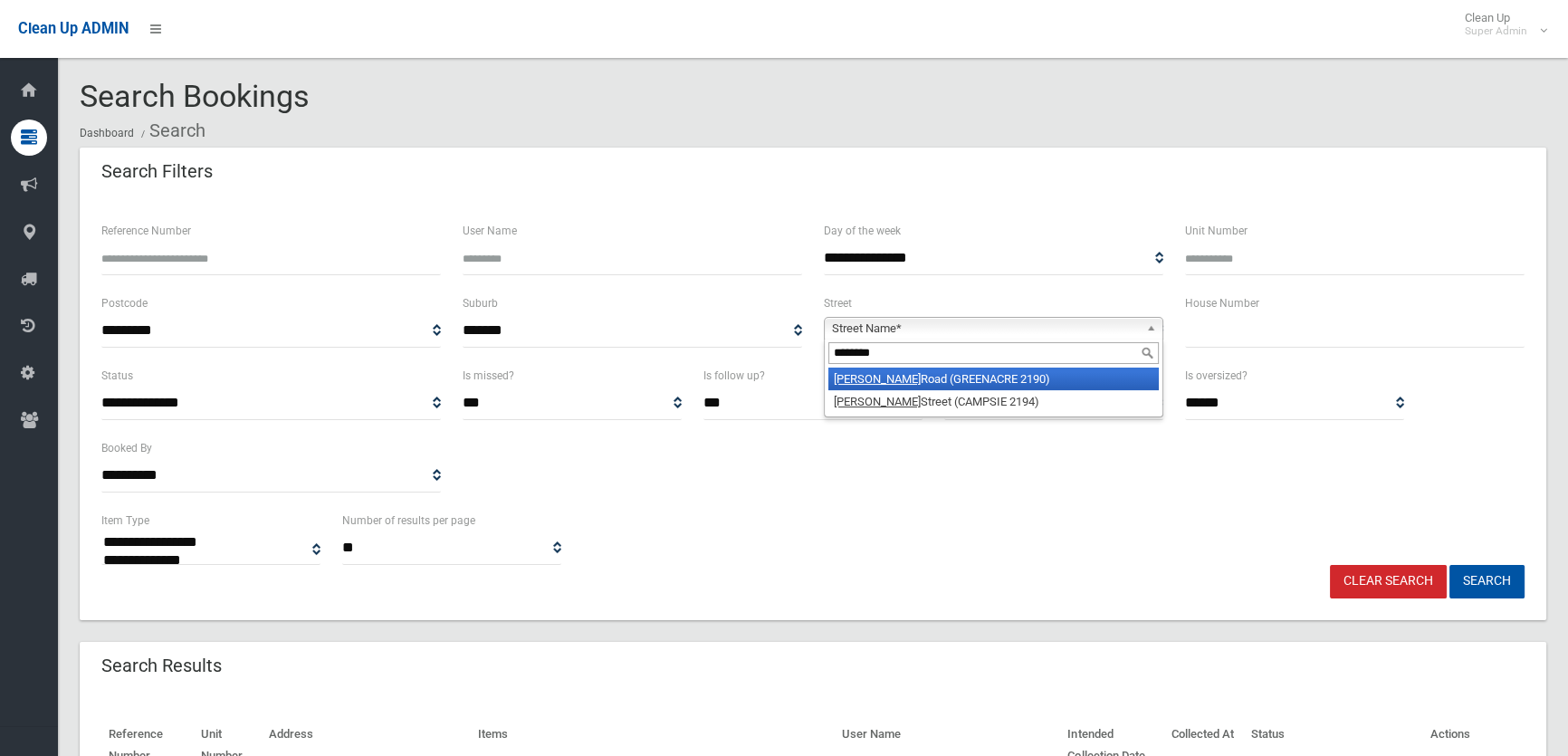
type input "********"
click at [942, 381] on li "[GEOGRAPHIC_DATA] (GREENACRE 2190)" at bounding box center [993, 379] width 330 height 22
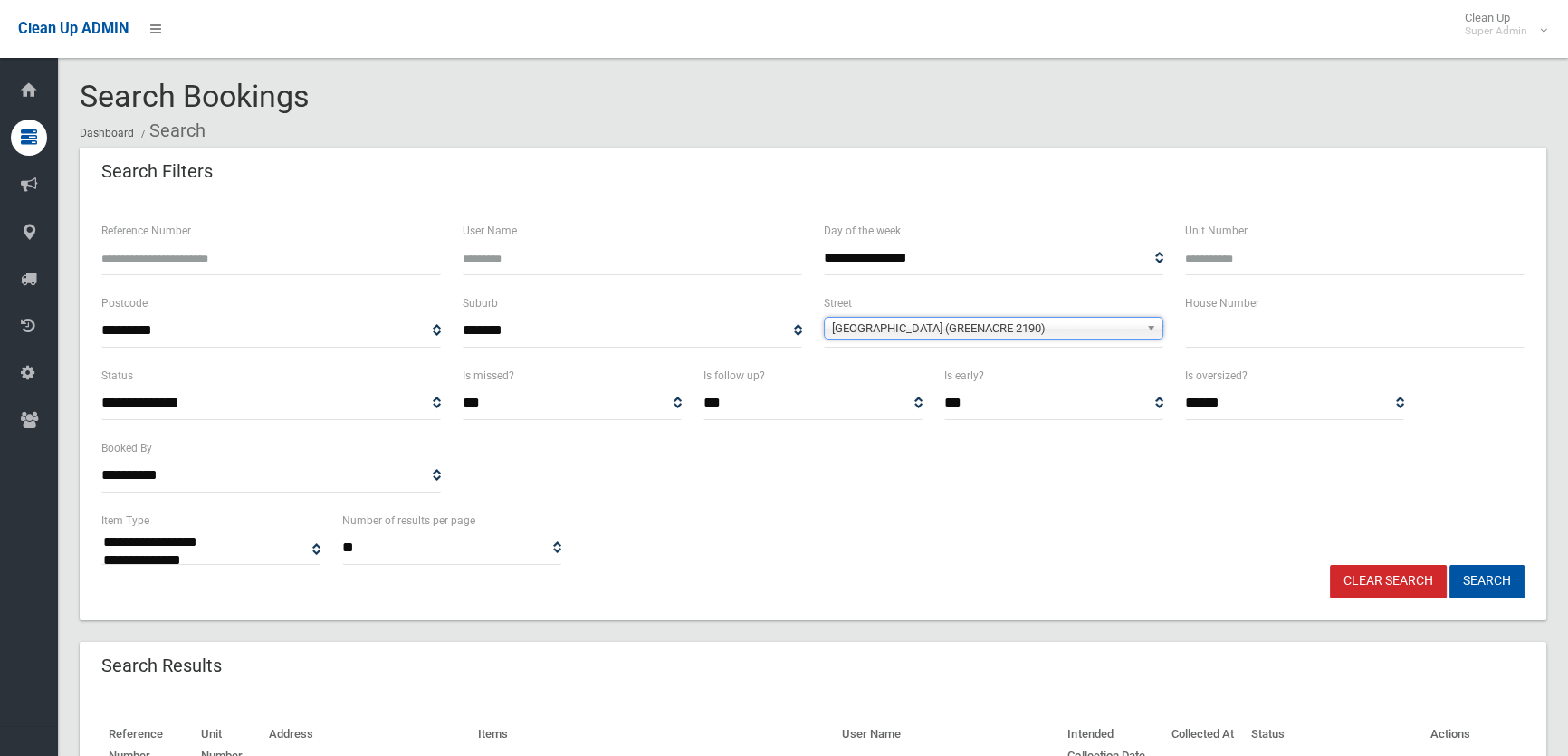
click at [1193, 333] on input "text" at bounding box center [1355, 331] width 340 height 33
type input "**"
click at [1449, 566] on button "Search" at bounding box center [1486, 582] width 75 height 33
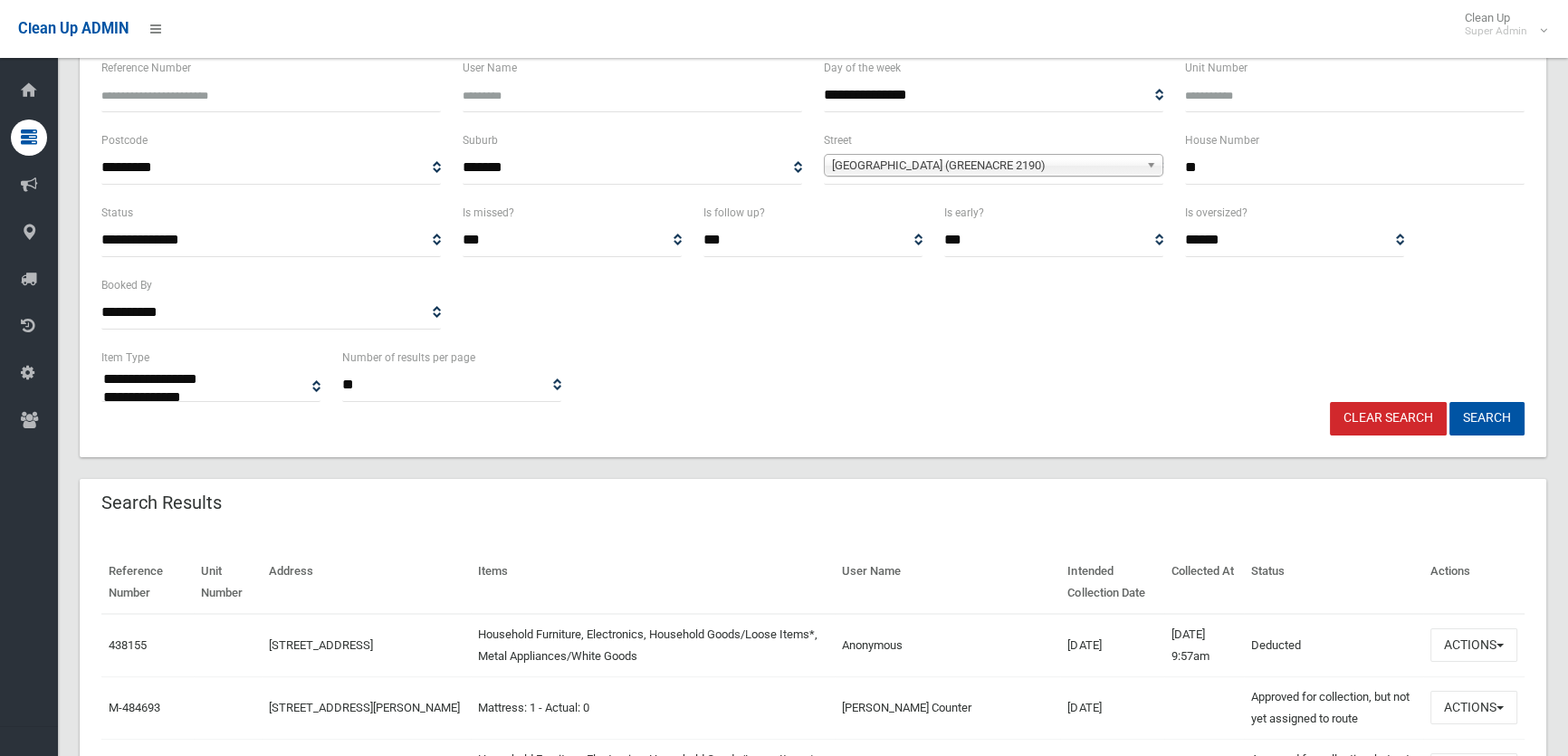
scroll to position [164, 0]
click at [1467, 424] on button "Search" at bounding box center [1486, 418] width 75 height 33
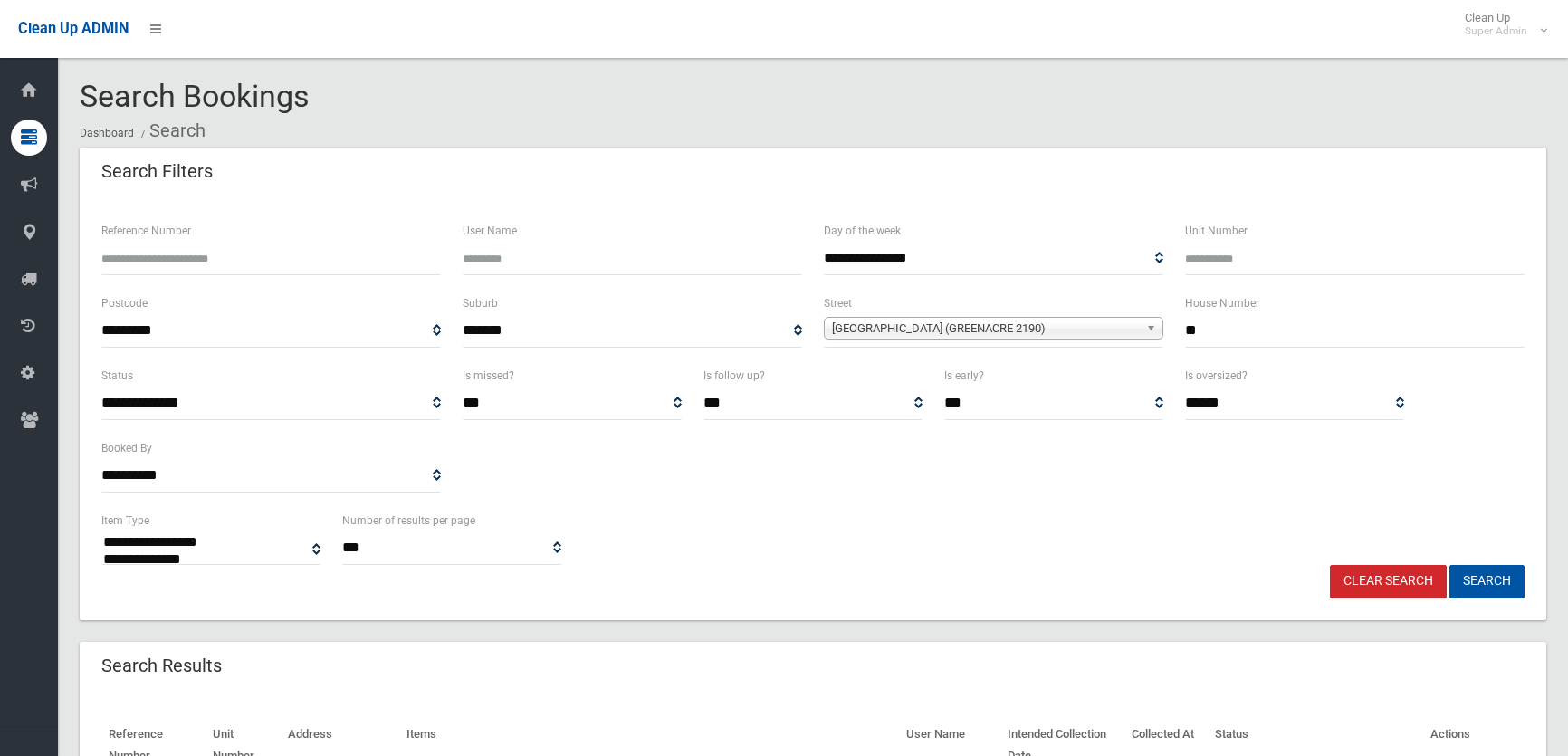
select select
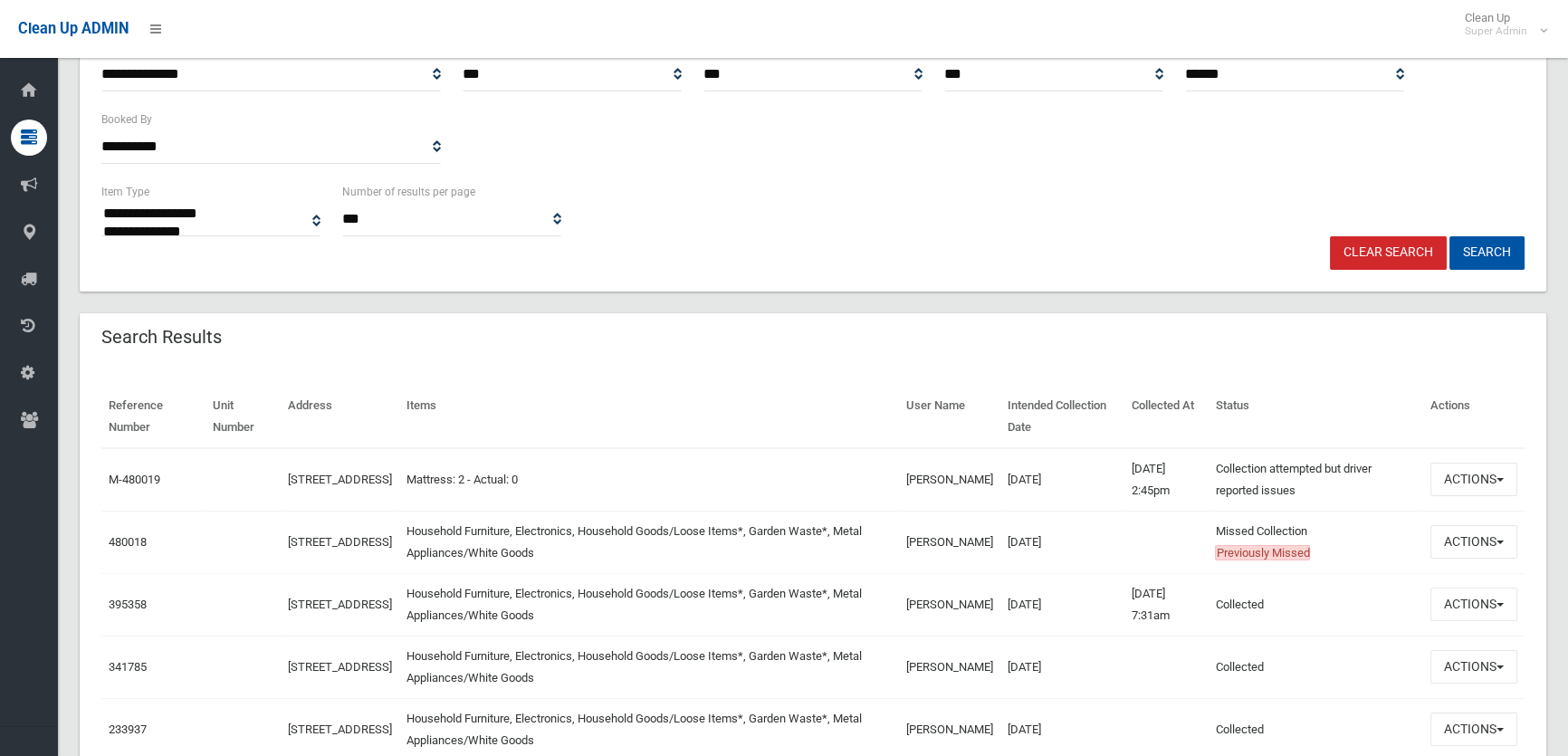
scroll to position [329, 0]
